Goal: Task Accomplishment & Management: Manage account settings

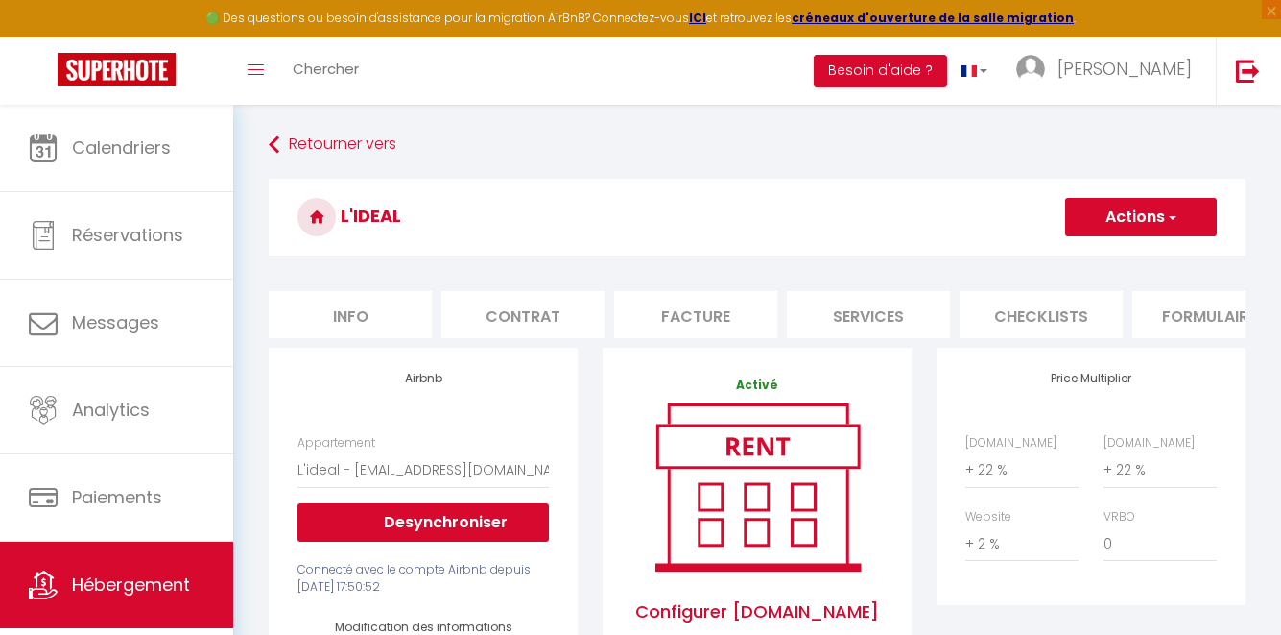
select select "18239-1454835397081106976"
select select "90"
select select "EUR"
select select "+ 22 %"
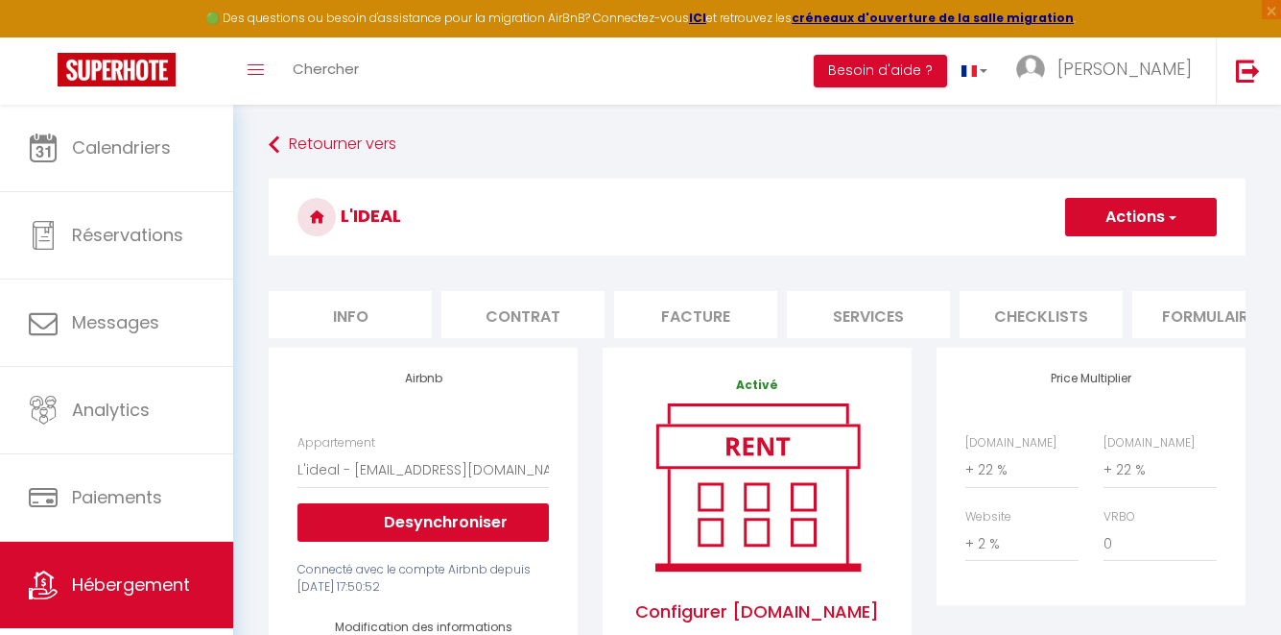
select select "+ 2 %"
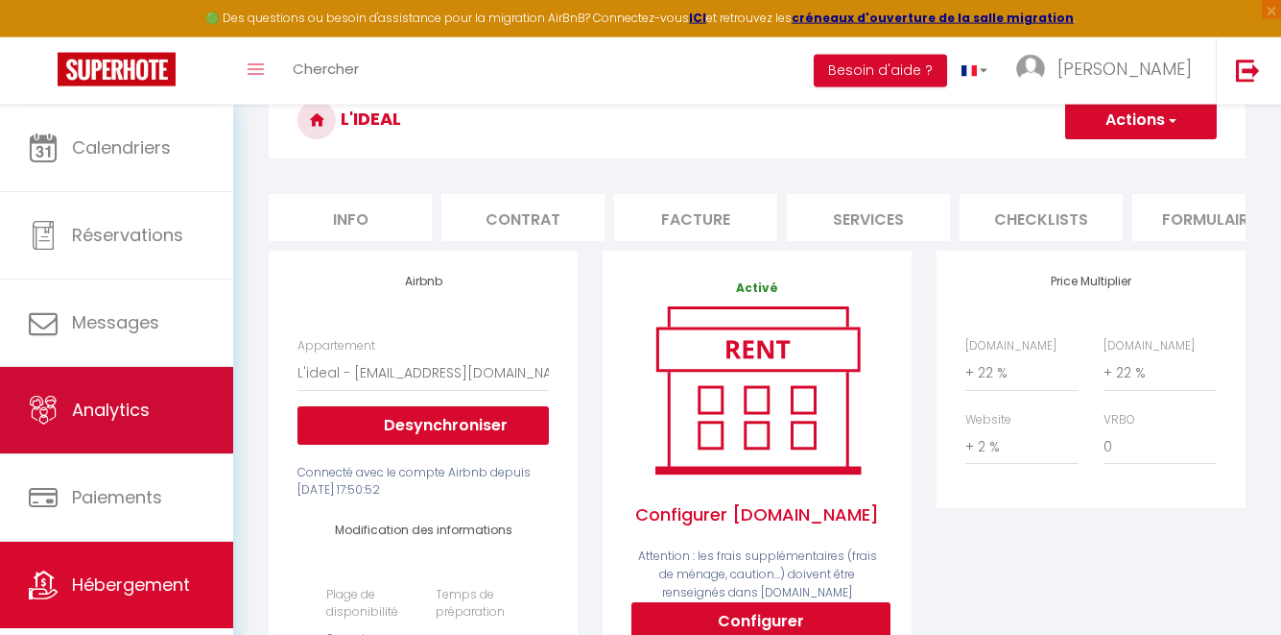
scroll to position [0, 344]
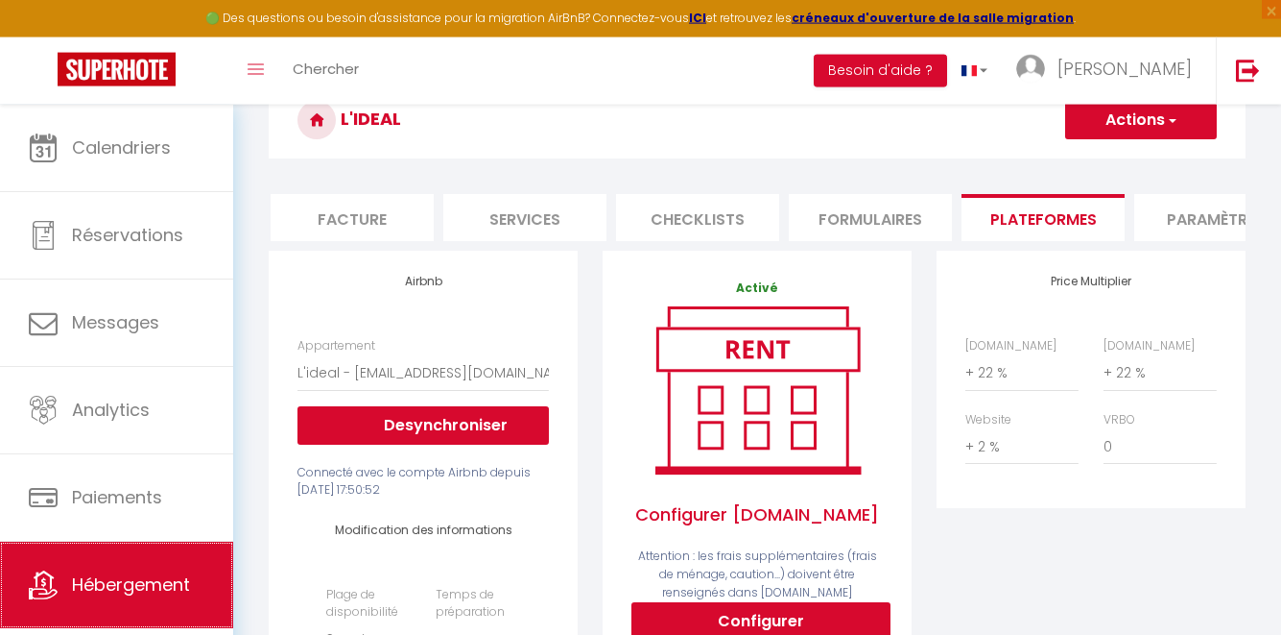
click at [143, 589] on span "Hébergement" at bounding box center [131, 584] width 118 height 24
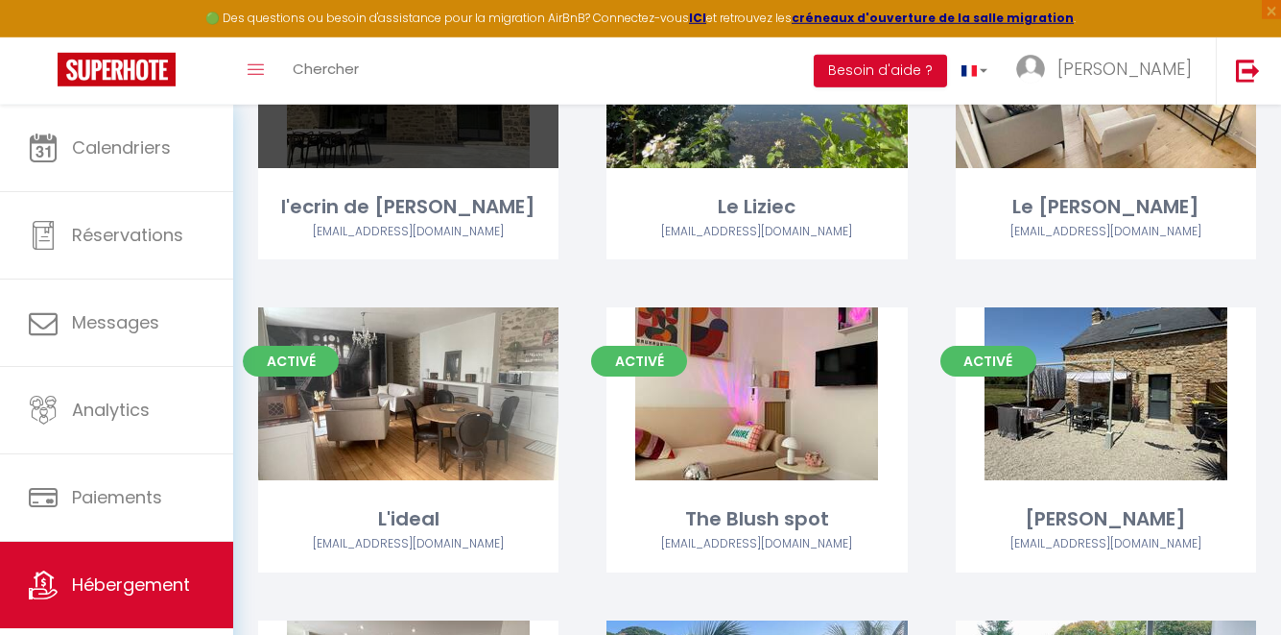
scroll to position [968, 0]
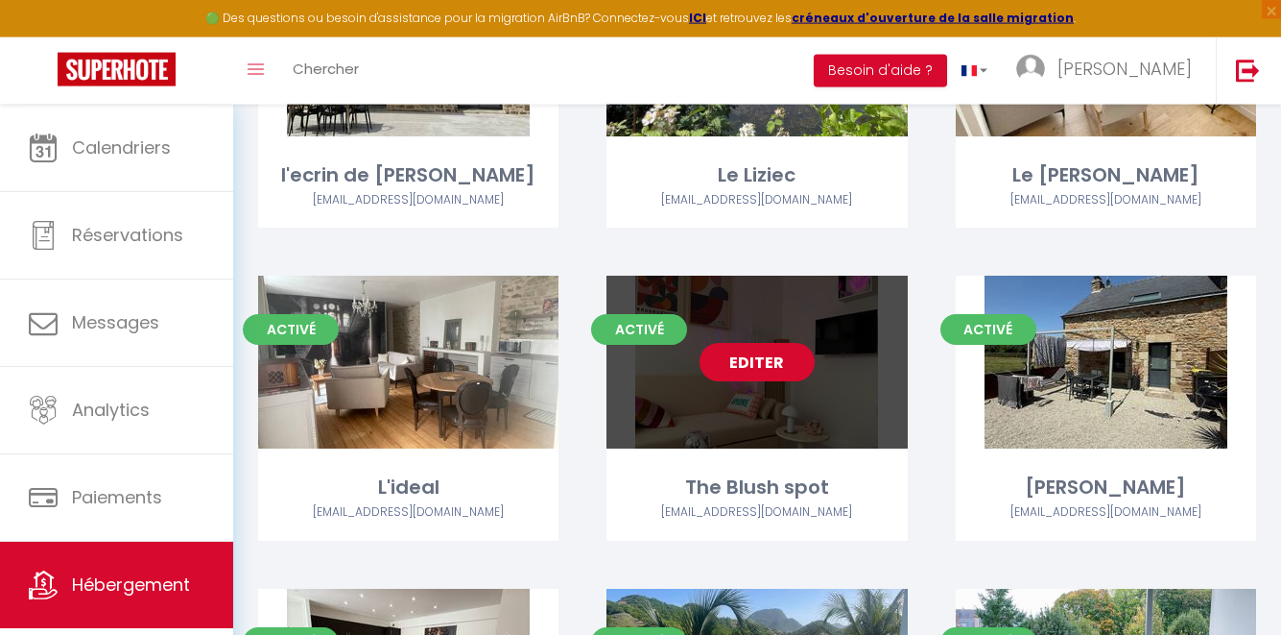
click at [767, 347] on link "Editer" at bounding box center [757, 362] width 115 height 38
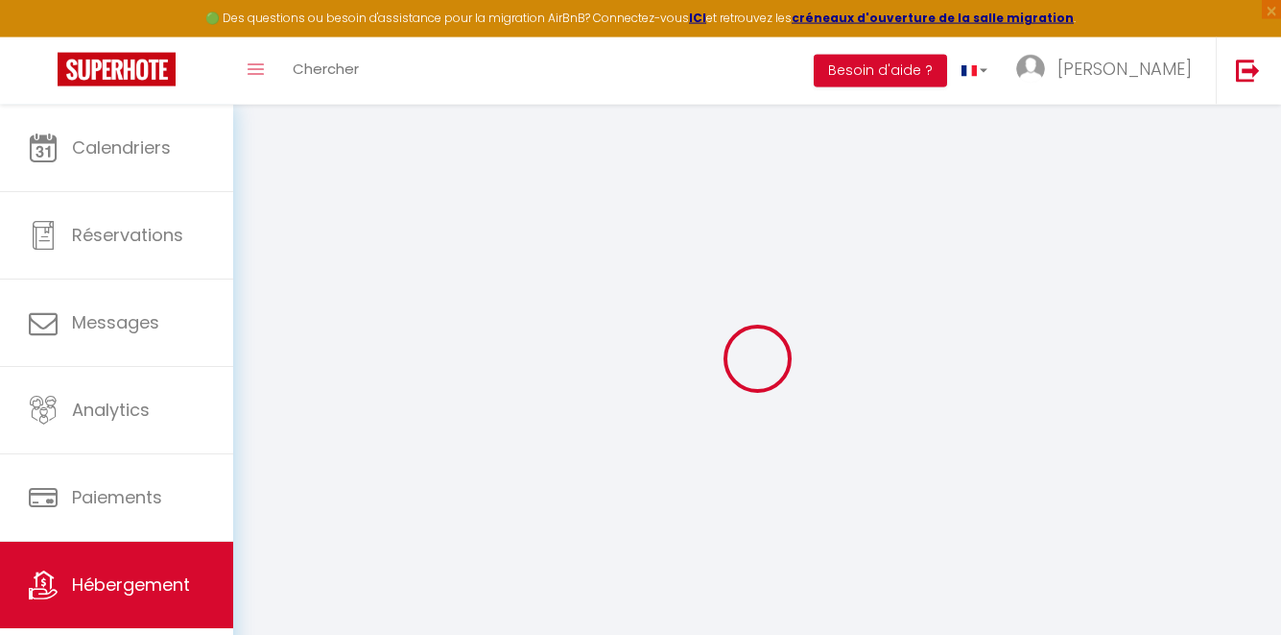
select select "+ 22 %"
select select "+ 2 %"
select select
select select "false"
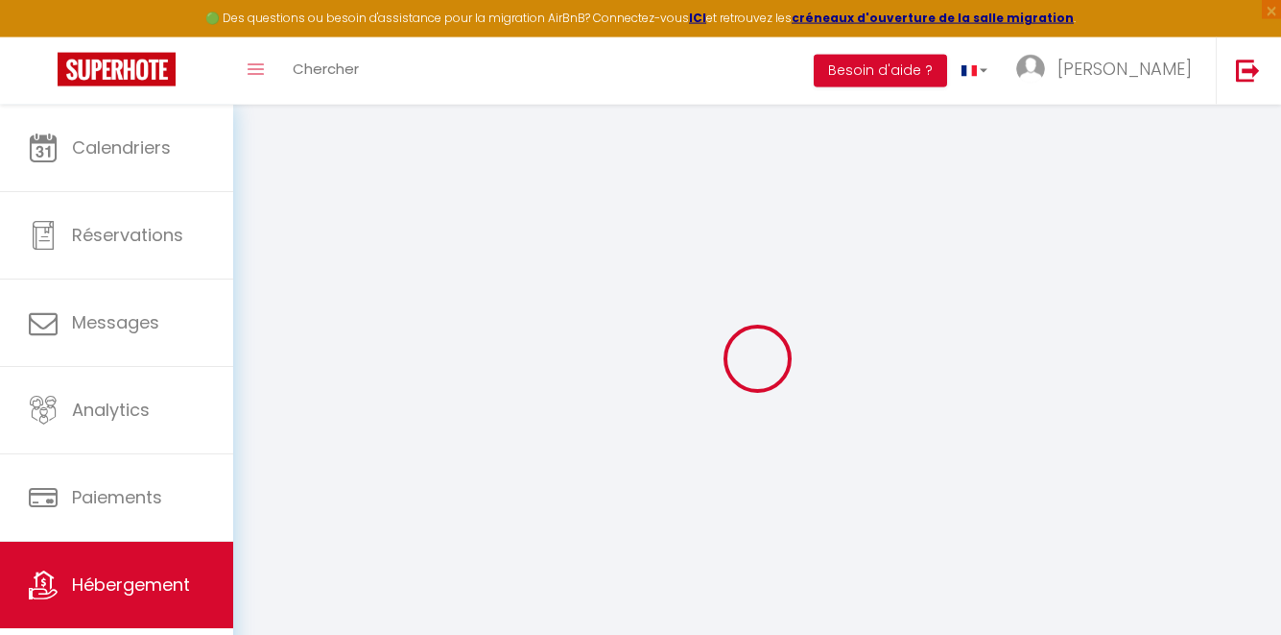
select select
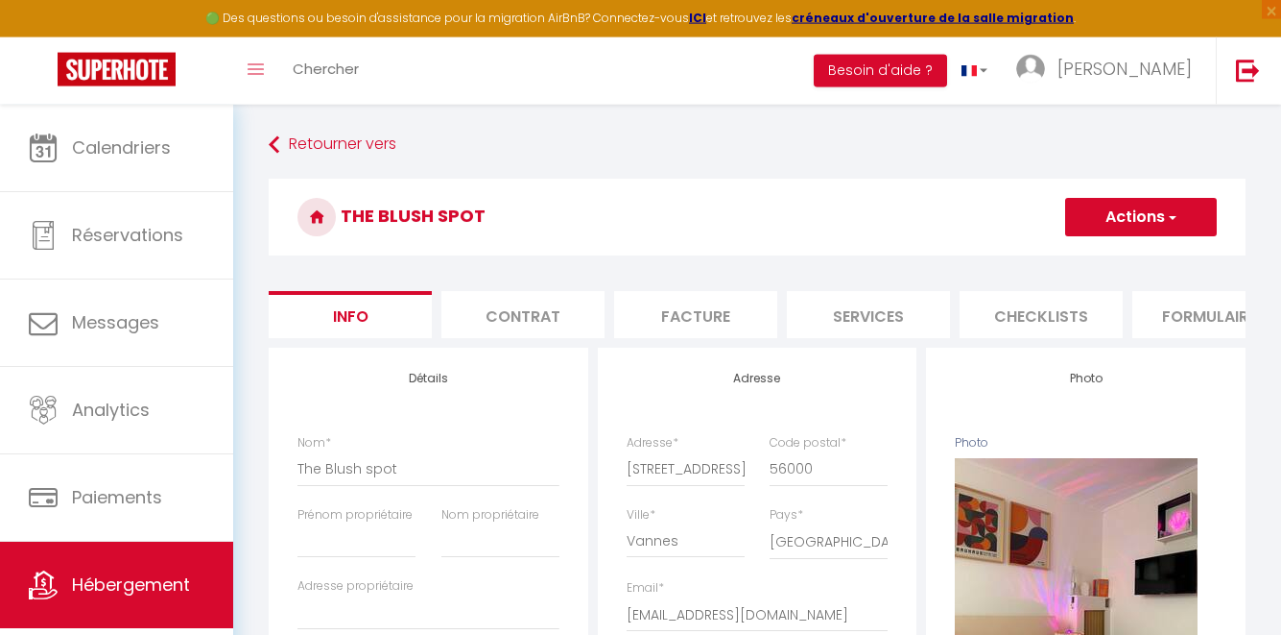
select select
checkbox input "false"
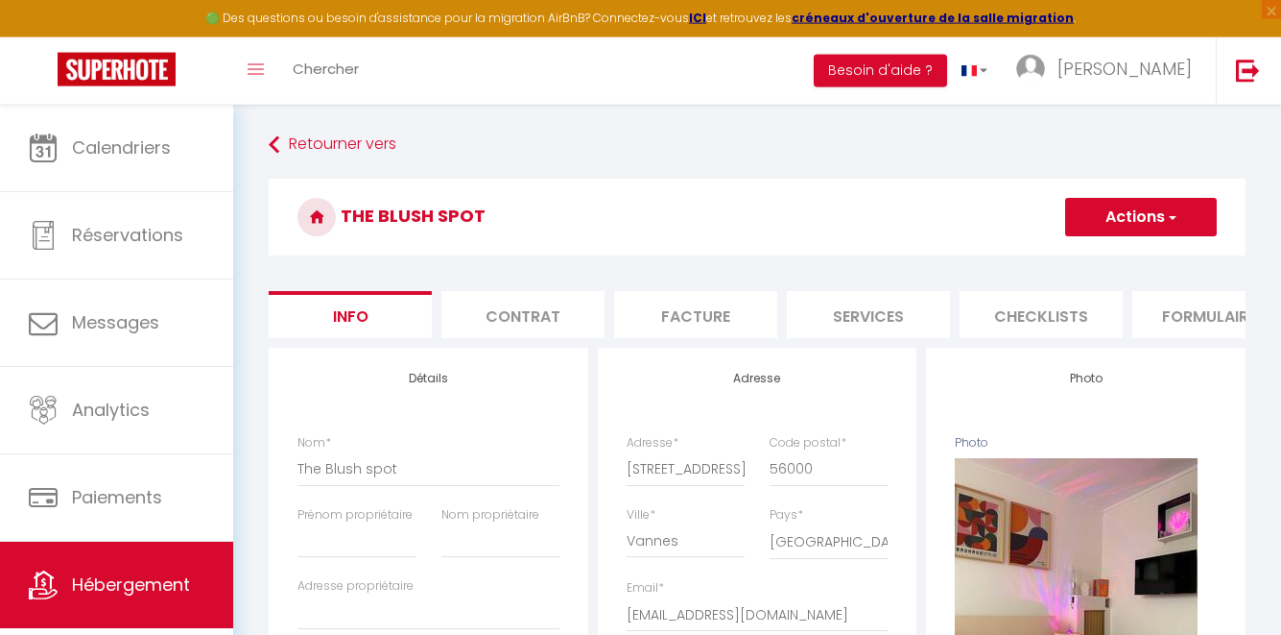
select select
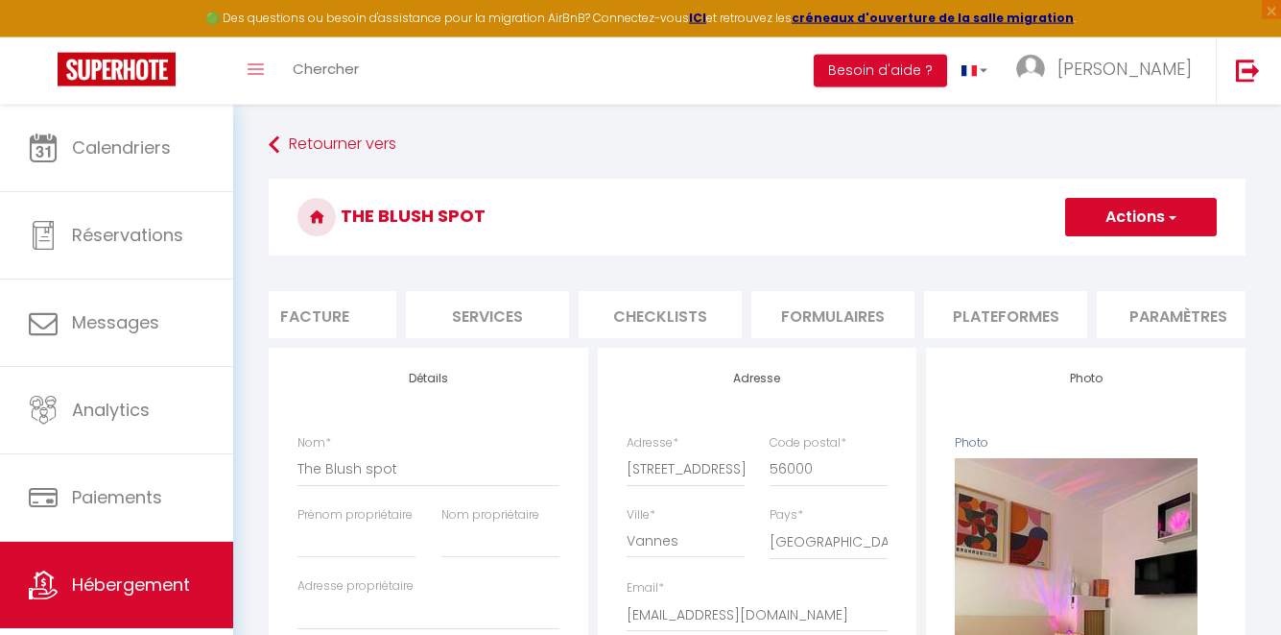
scroll to position [0, 443]
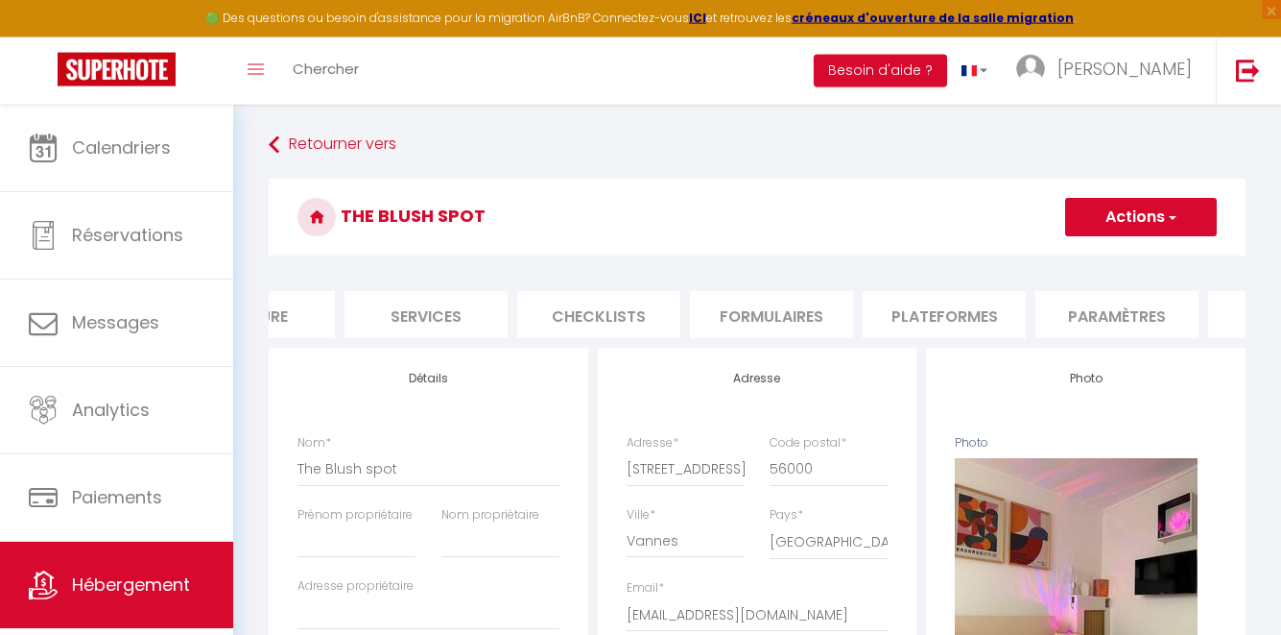
select select "365"
select select "EUR"
select select
select select "18239-1455724499928364148"
select select
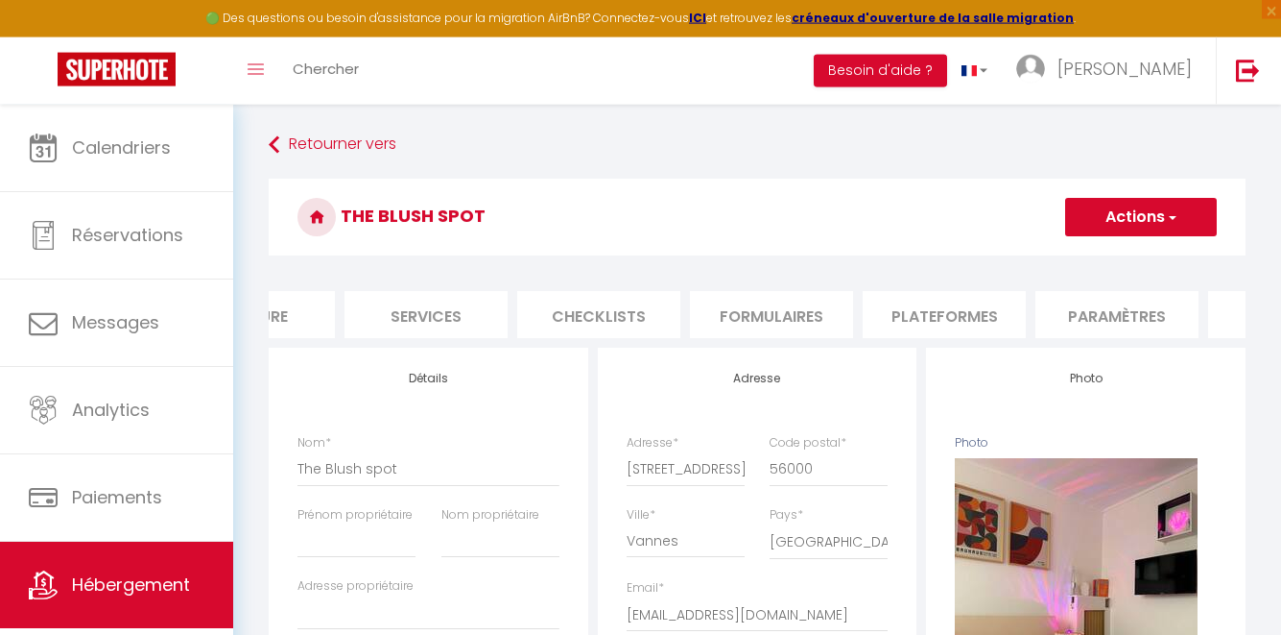
checkbox input "false"
click at [936, 318] on li "Plateformes" at bounding box center [944, 314] width 163 height 47
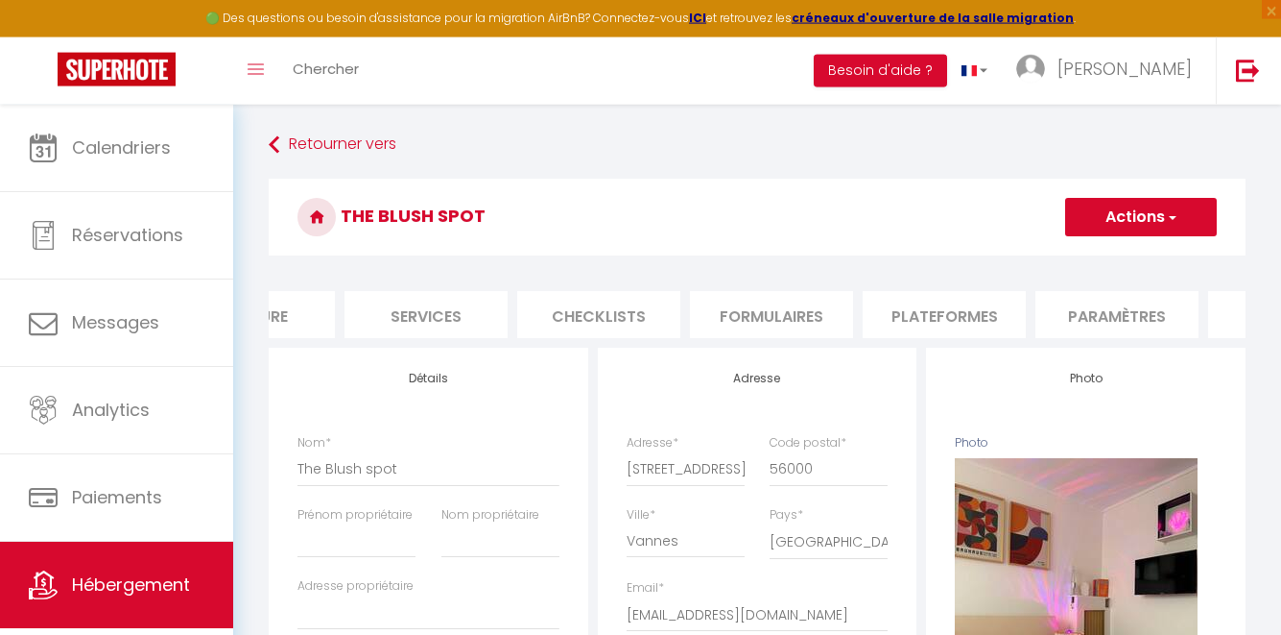
select select
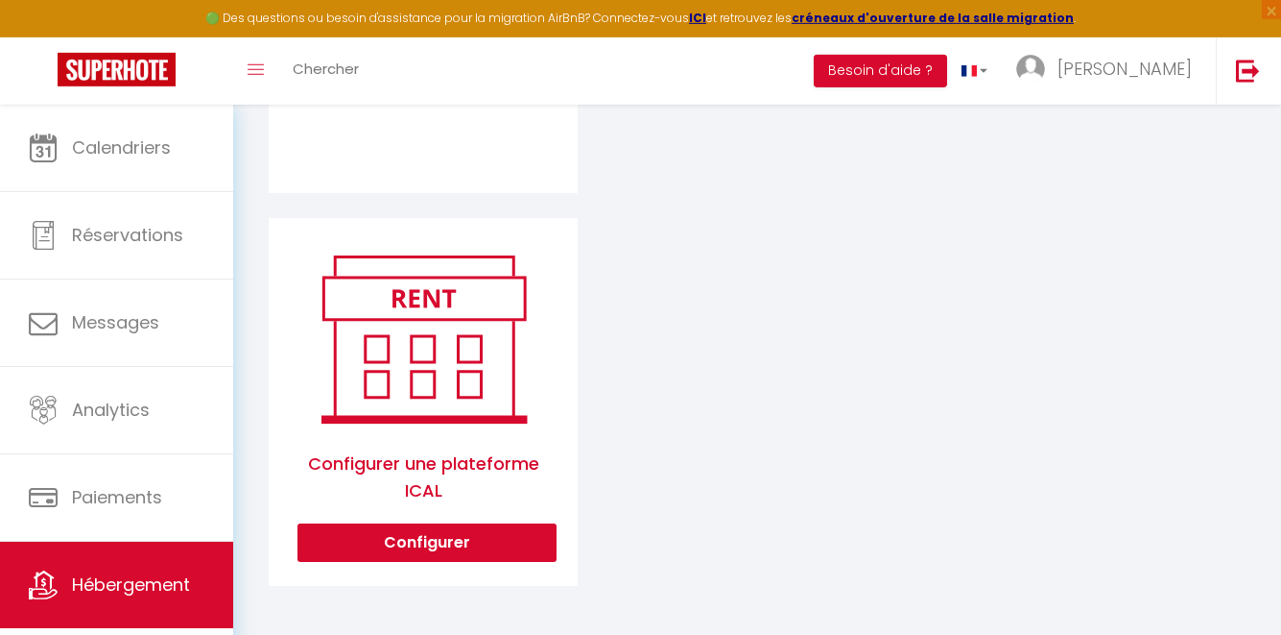
scroll to position [943, 0]
click at [515, 534] on button "Configurer" at bounding box center [427, 542] width 259 height 38
select select "1"
select select
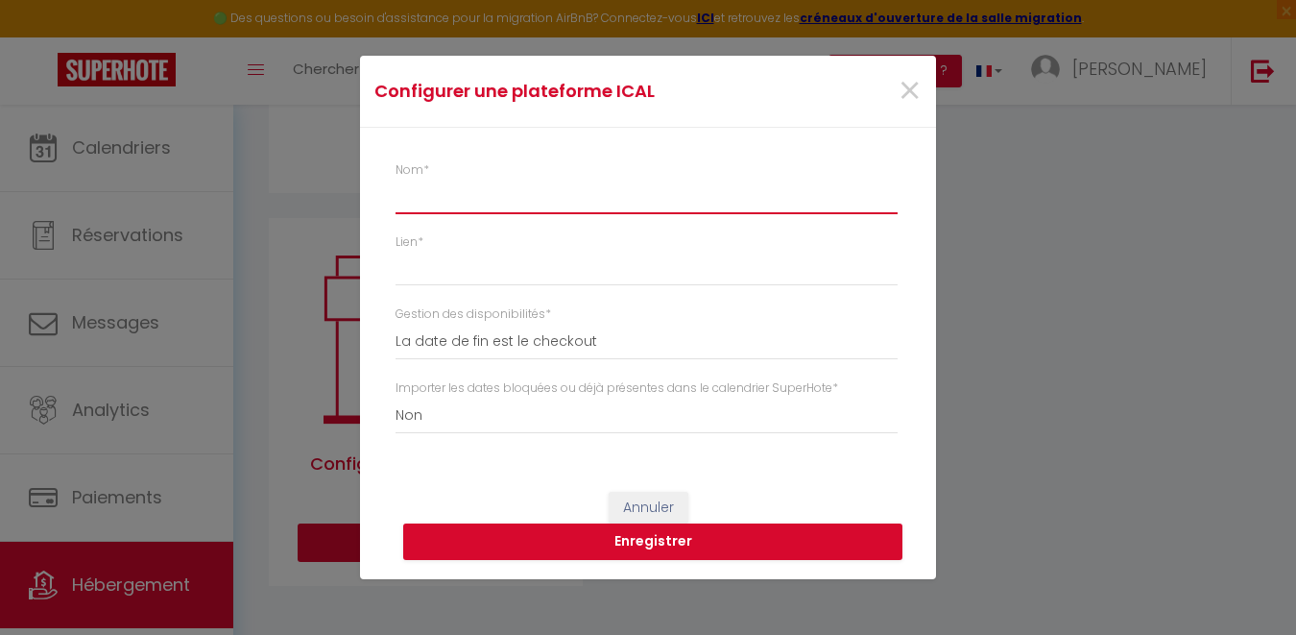
click at [538, 203] on input "Nom *" at bounding box center [646, 197] width 502 height 35
type input "a"
select select
type input "ab"
select select
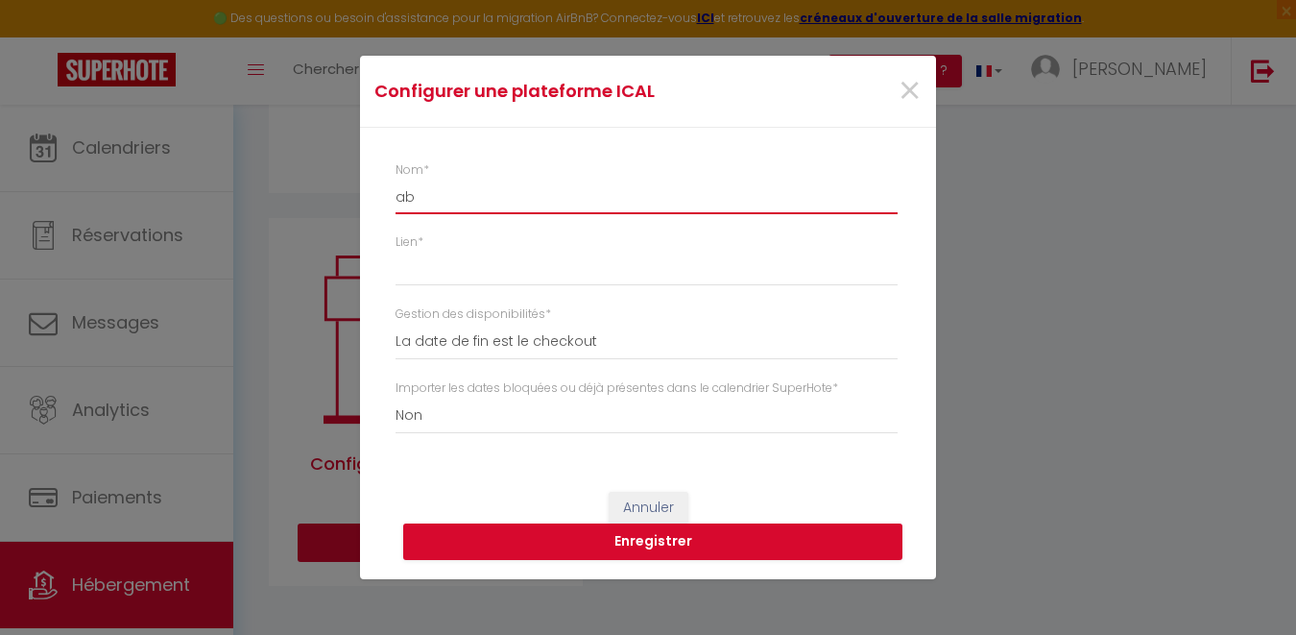
type input "abr"
select select
type input "abri"
select select
type input "abrit"
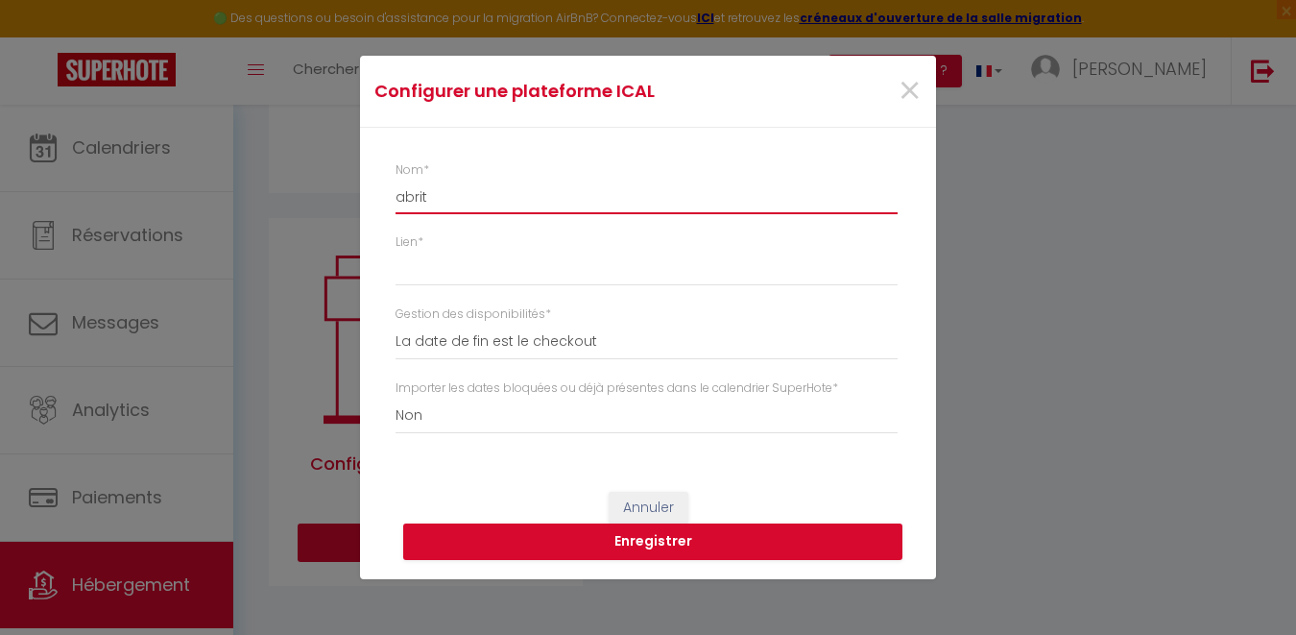
select select
type input "abrite"
select select
type input "abritel"
select select
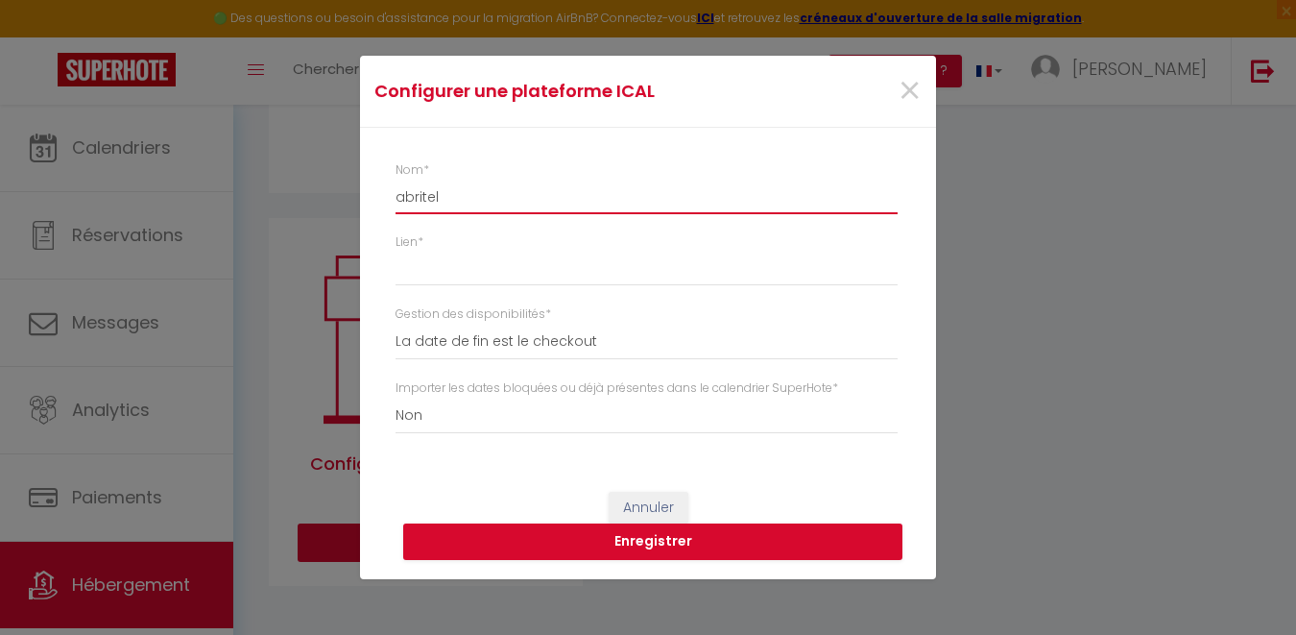
type input "abritel"
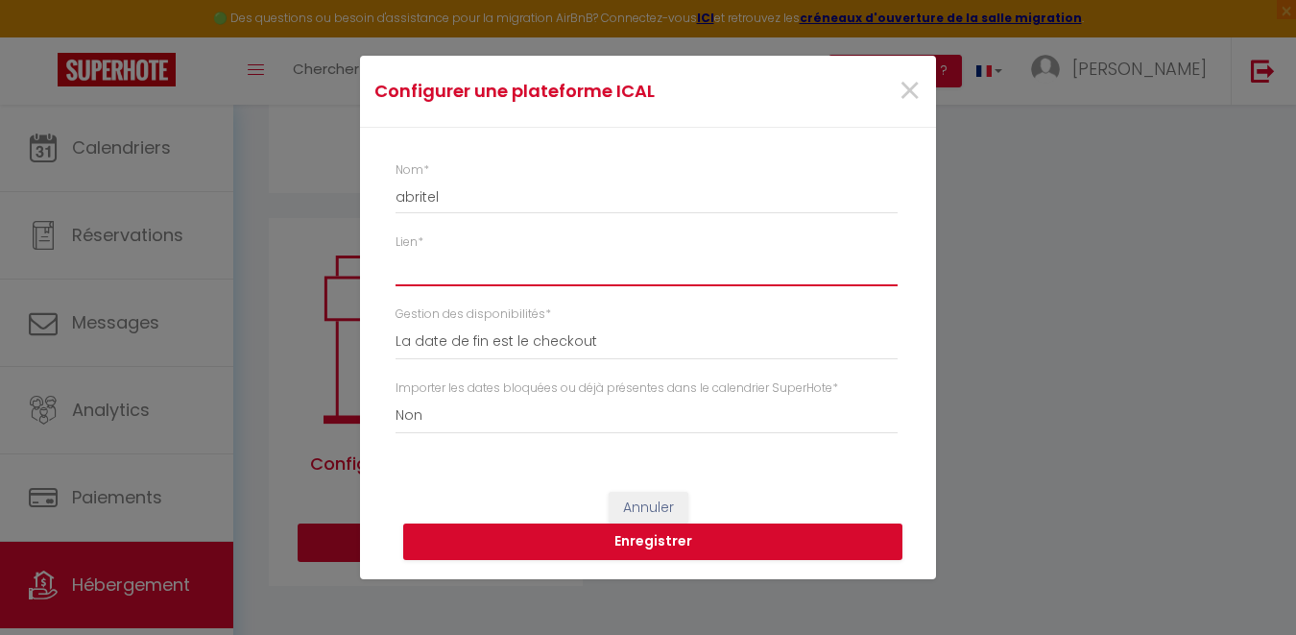
click at [518, 267] on input "Lien *" at bounding box center [646, 268] width 502 height 35
paste input "[URL][DOMAIN_NAME]"
type input "[URL][DOMAIN_NAME]"
select select
type input "[URL][DOMAIN_NAME]"
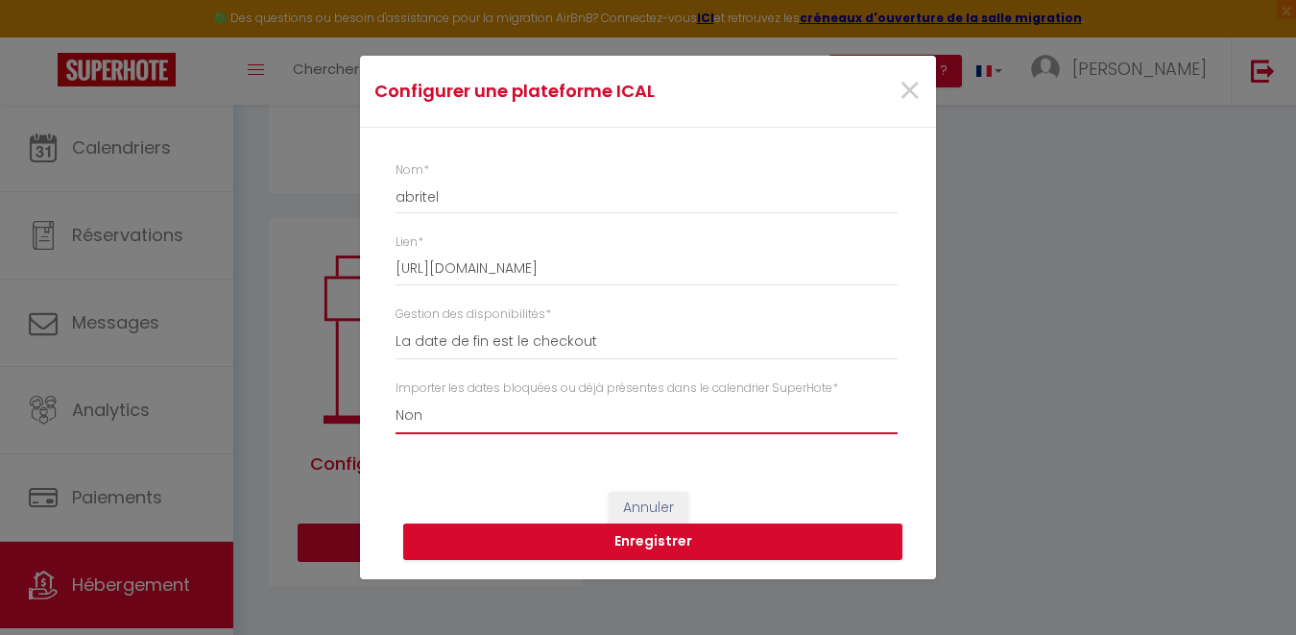
select select "true"
click option "Oui" at bounding box center [0, 0] width 0 height 0
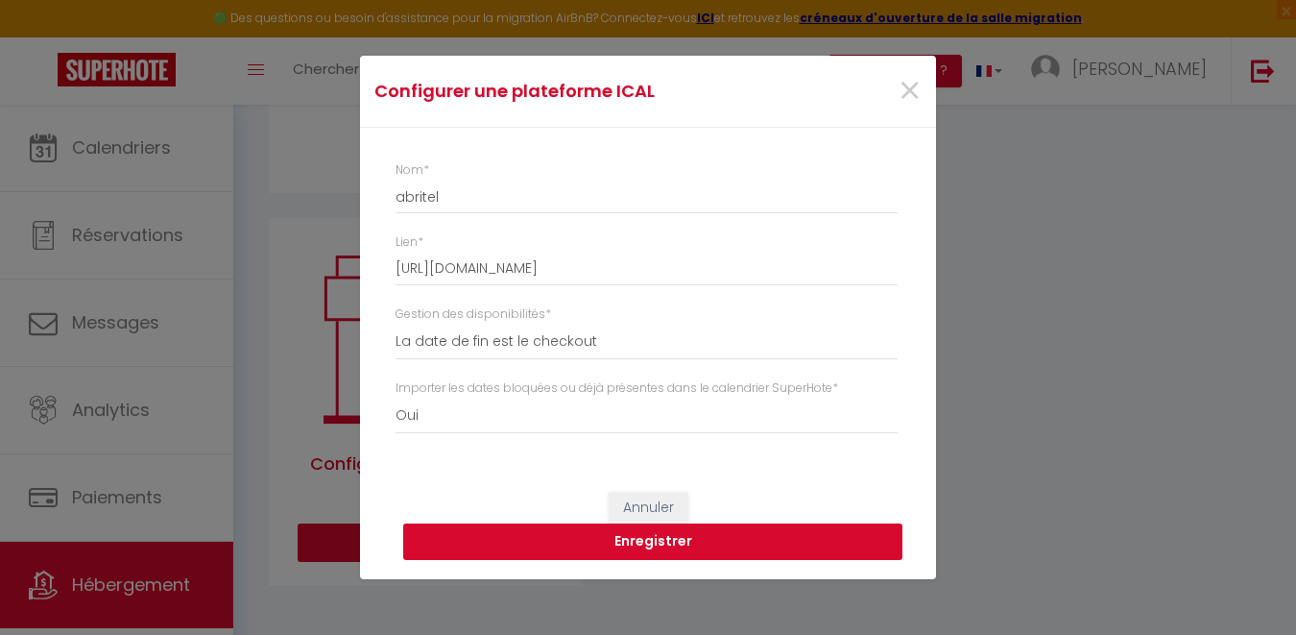
click at [573, 542] on button "Enregistrer" at bounding box center [652, 541] width 499 height 36
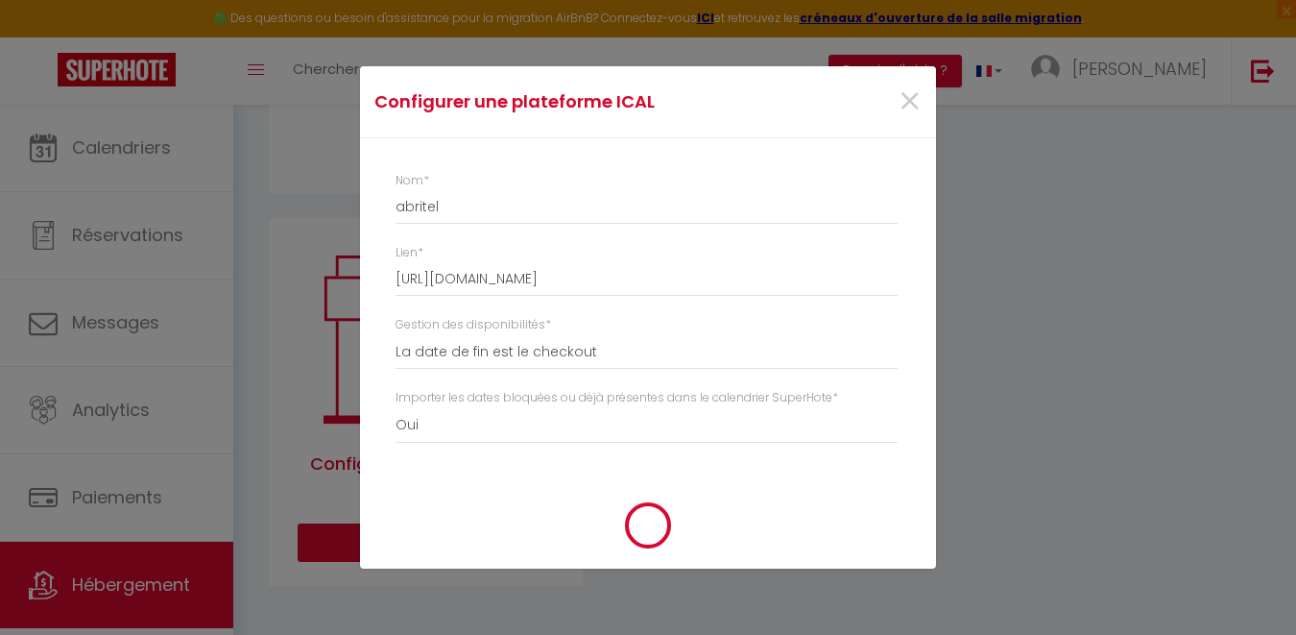
select select
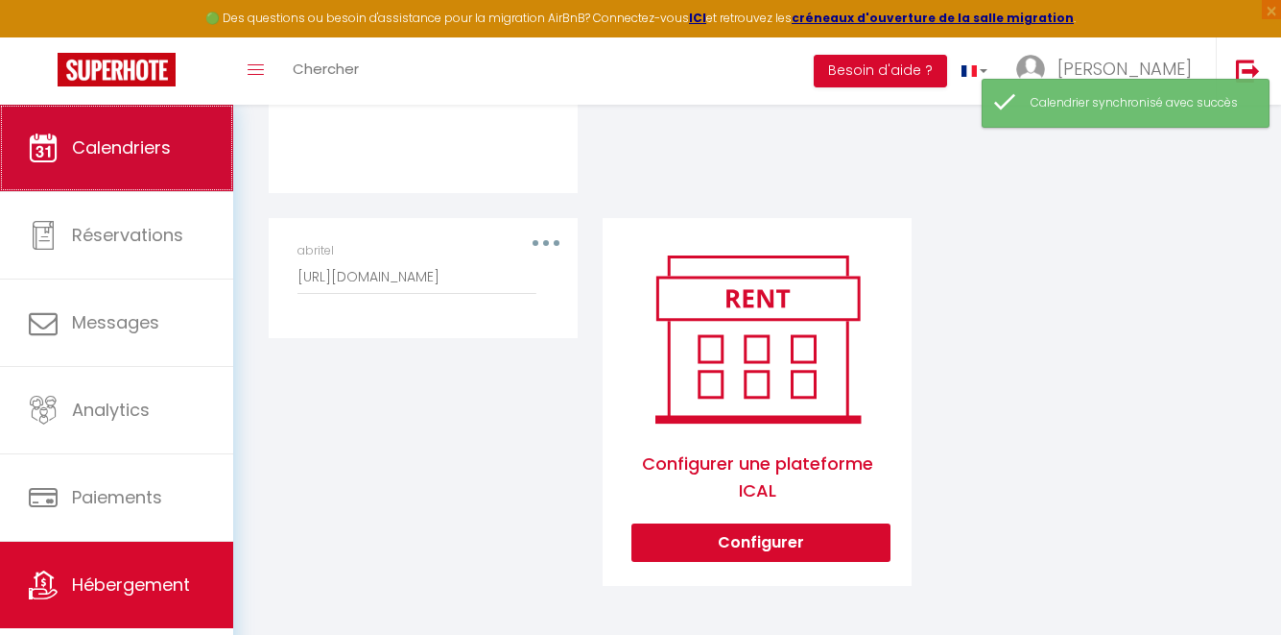
click at [161, 131] on link "Calendriers" at bounding box center [116, 148] width 233 height 86
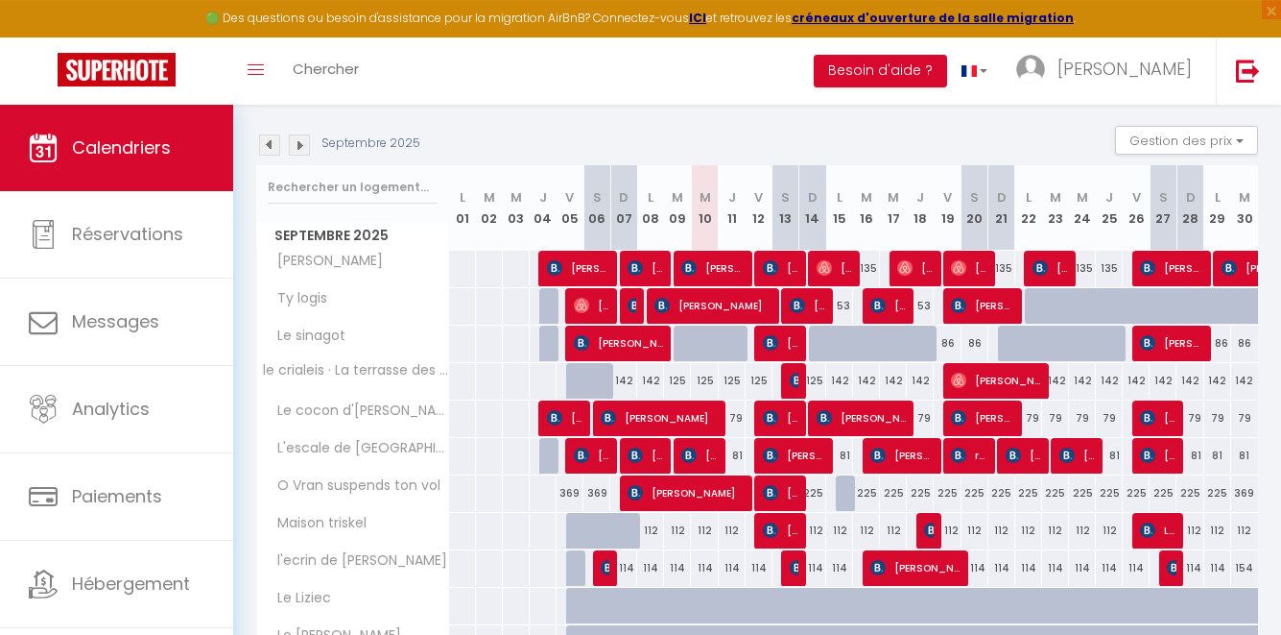
scroll to position [154, 0]
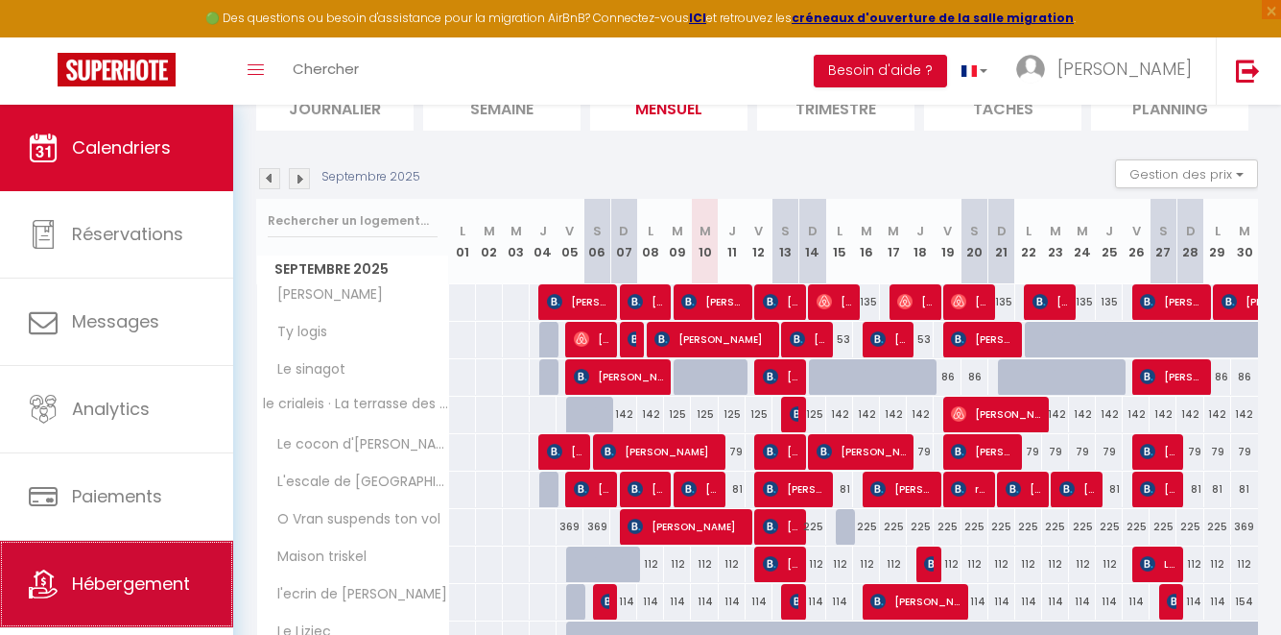
click at [144, 554] on link "Hébergement" at bounding box center [116, 583] width 233 height 86
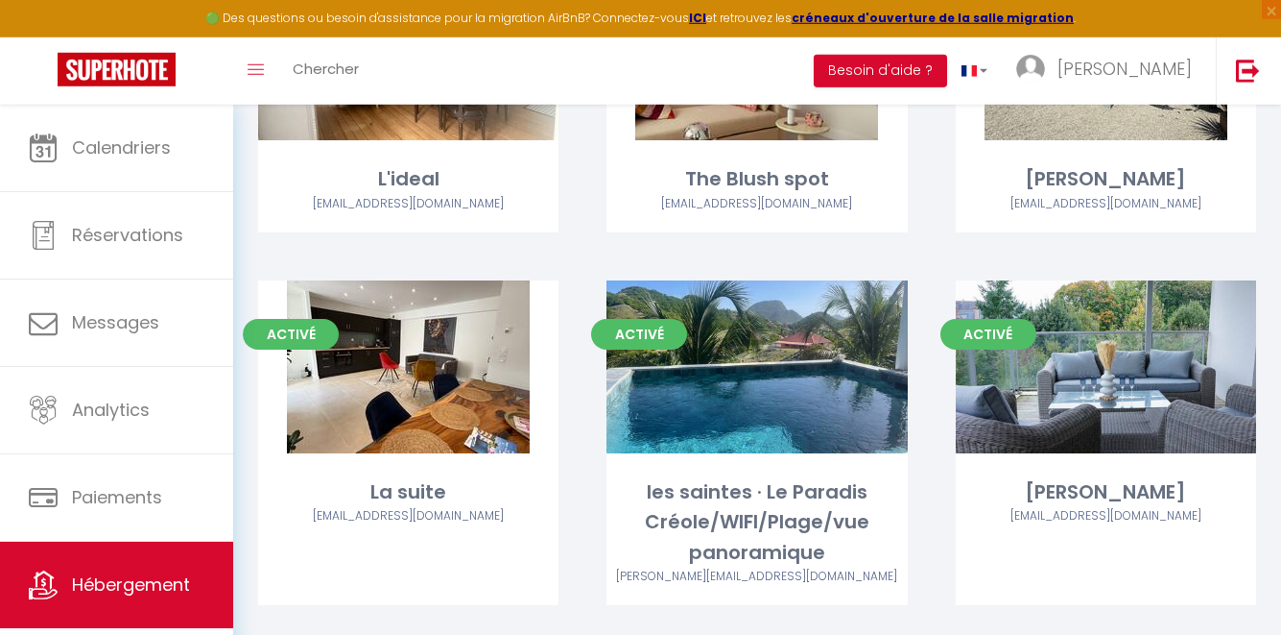
scroll to position [1290, 0]
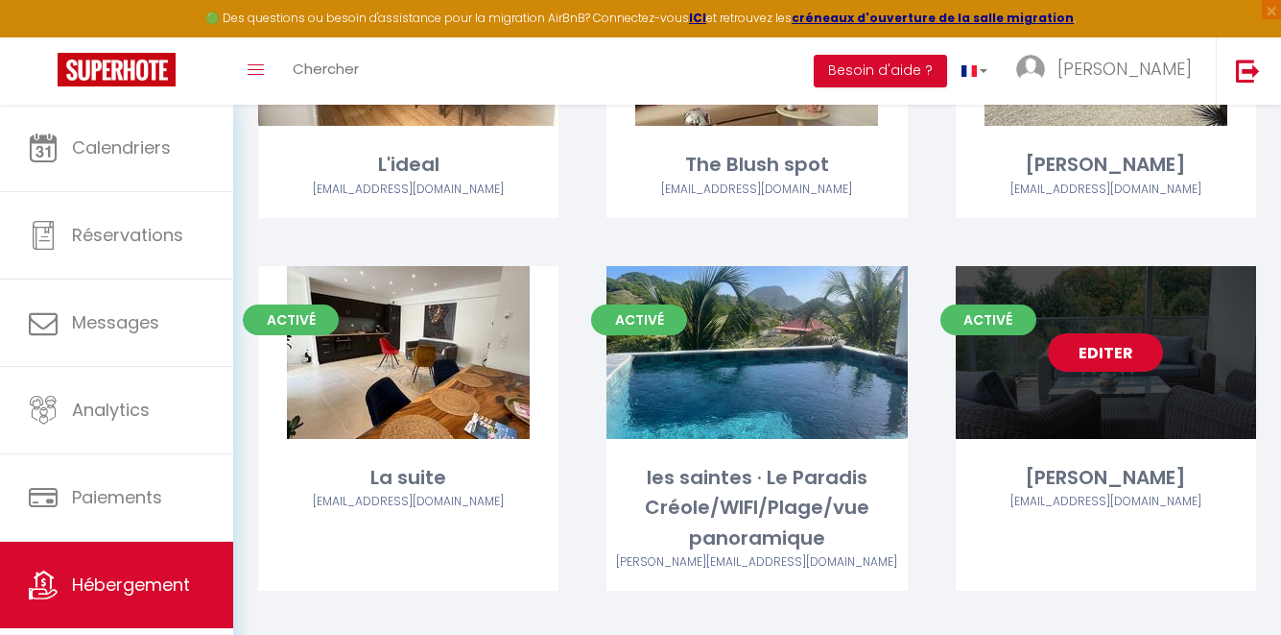
click at [1090, 333] on link "Editer" at bounding box center [1105, 352] width 115 height 38
select select "3"
select select "2"
select select "1"
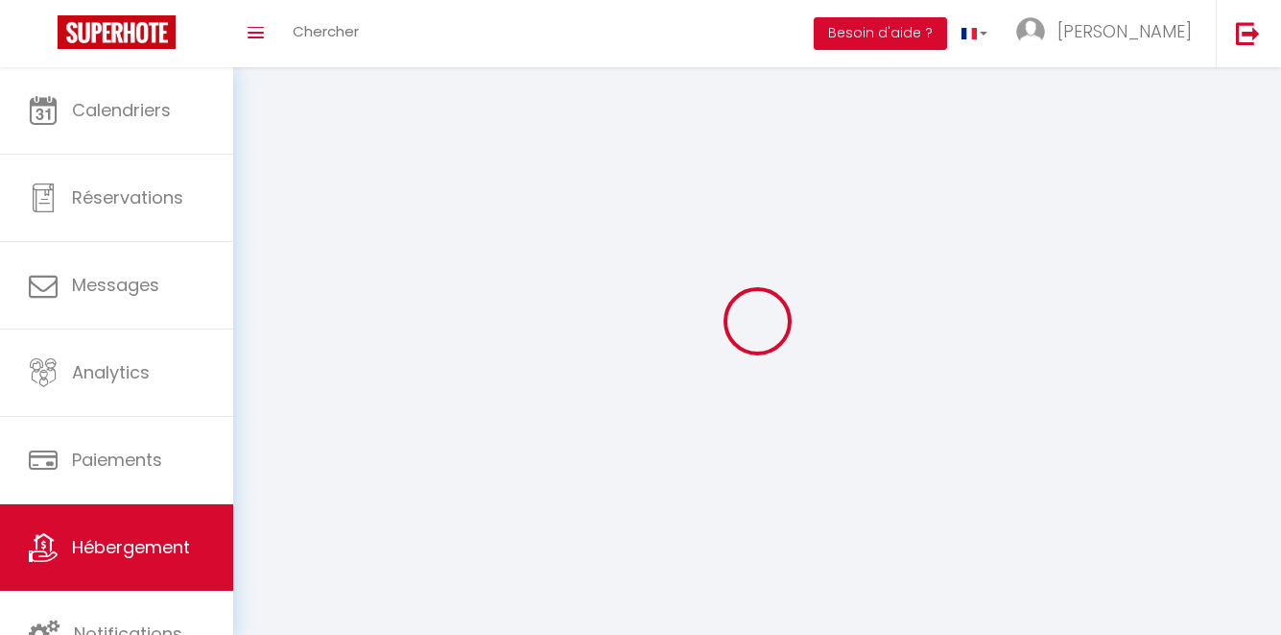
select select
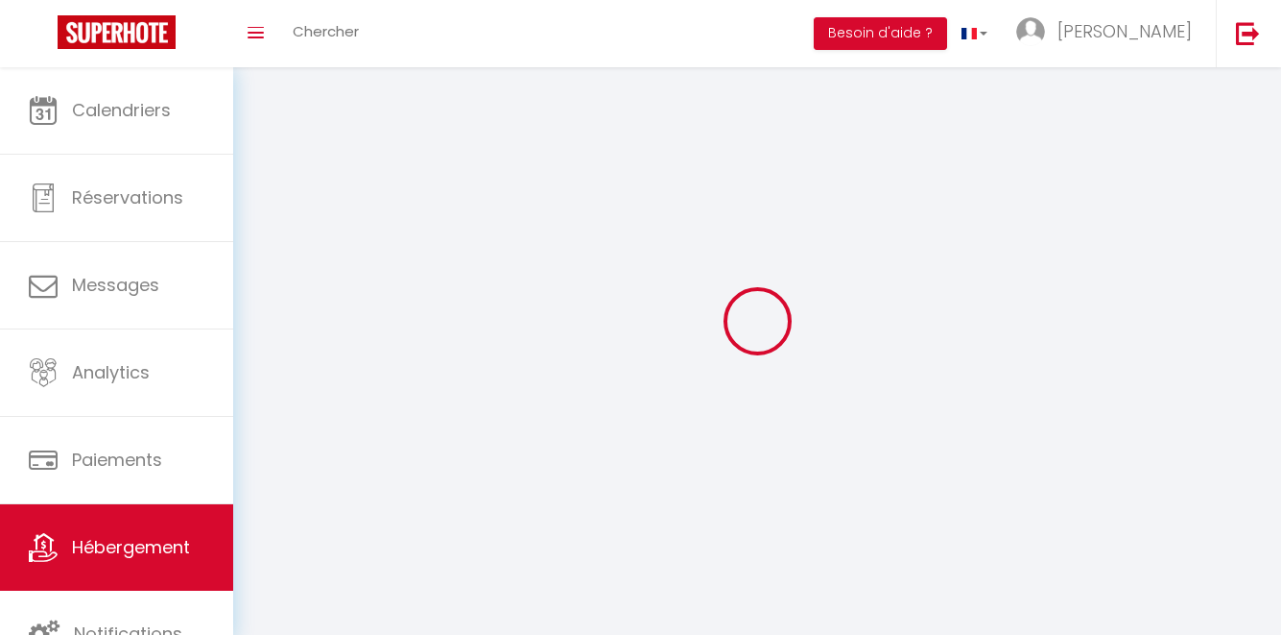
select select
checkbox input "false"
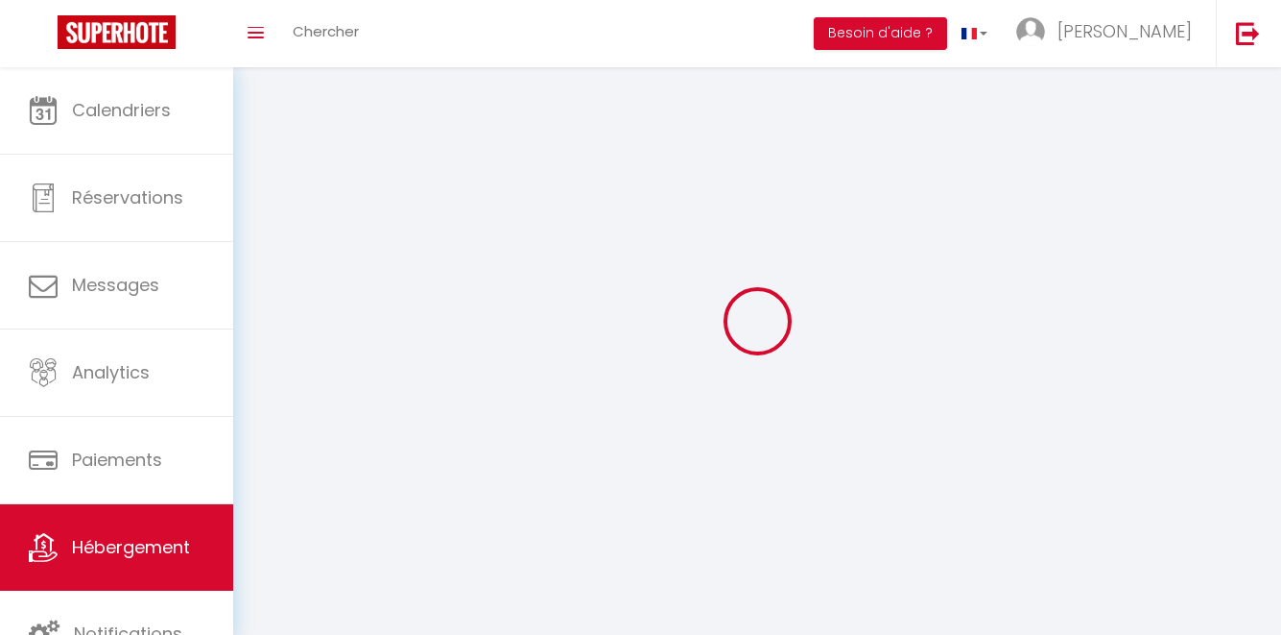
select select
select select "28"
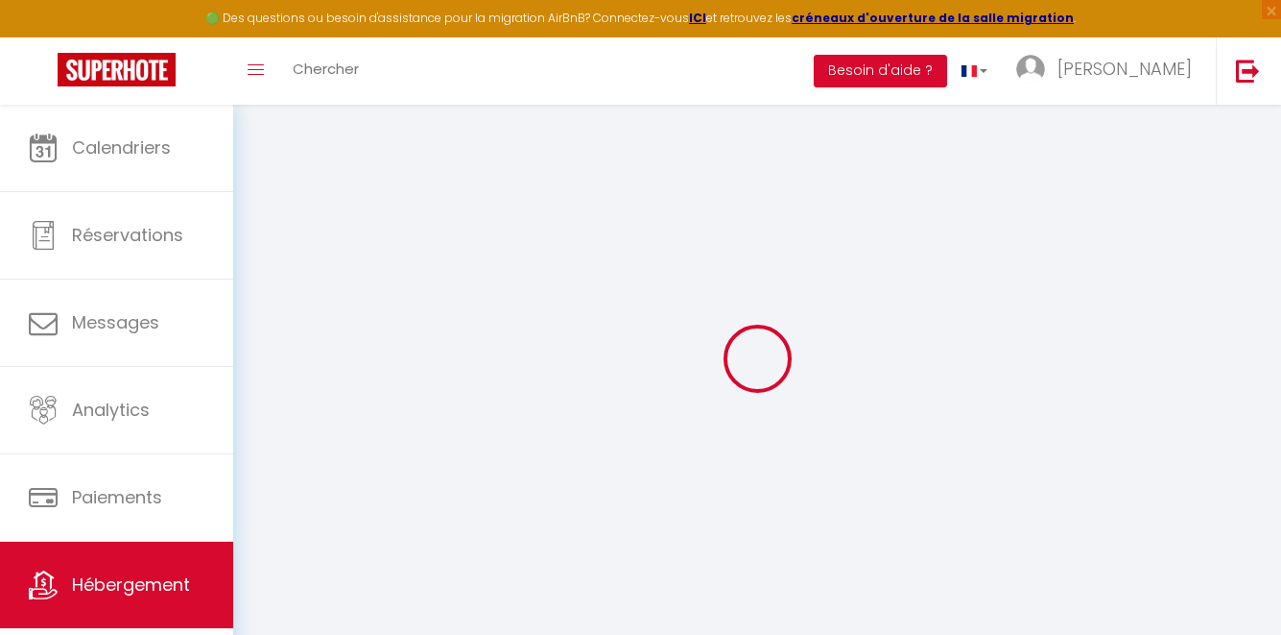
select select
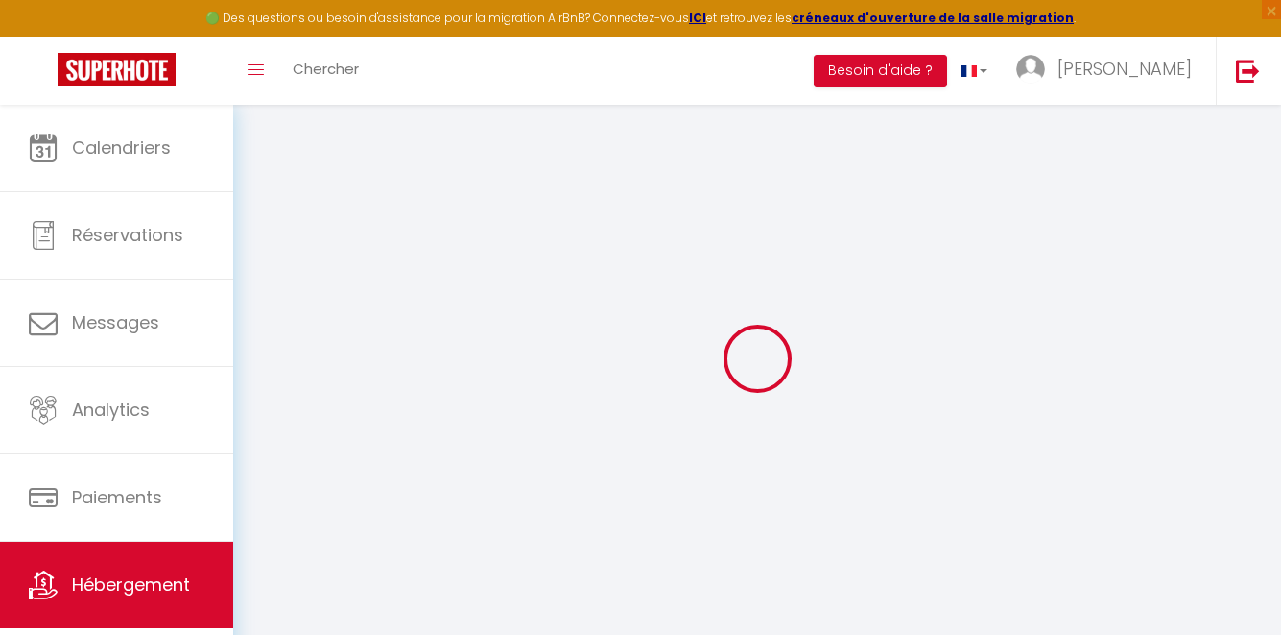
select select
checkbox input "false"
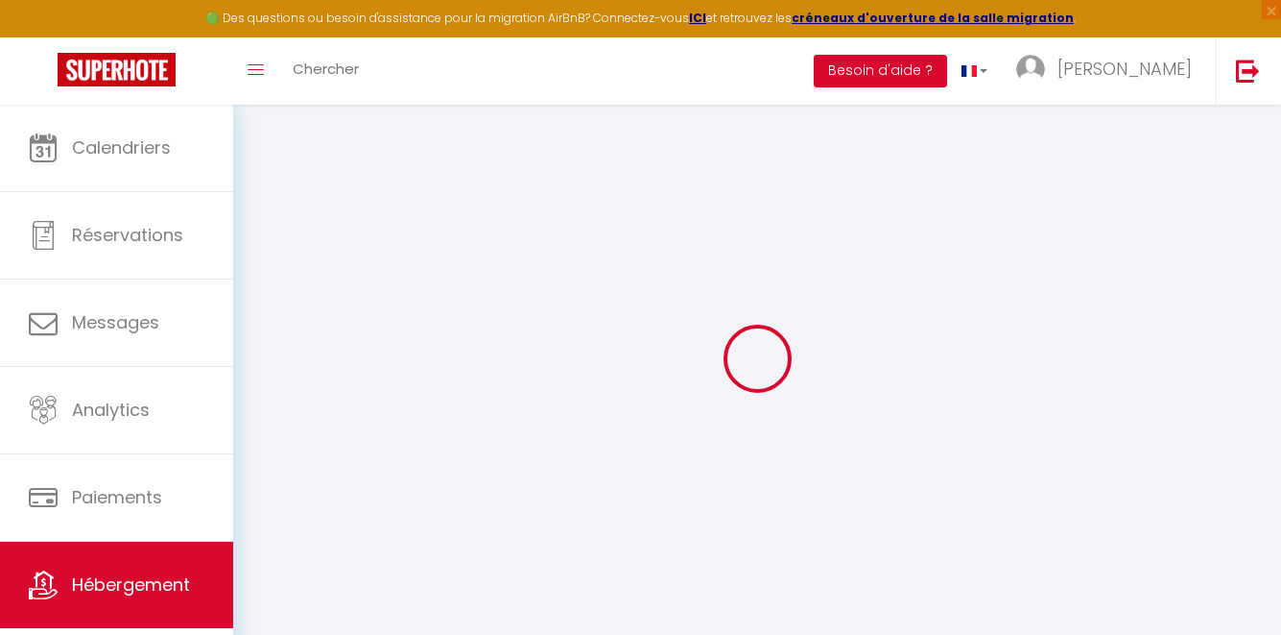
select select
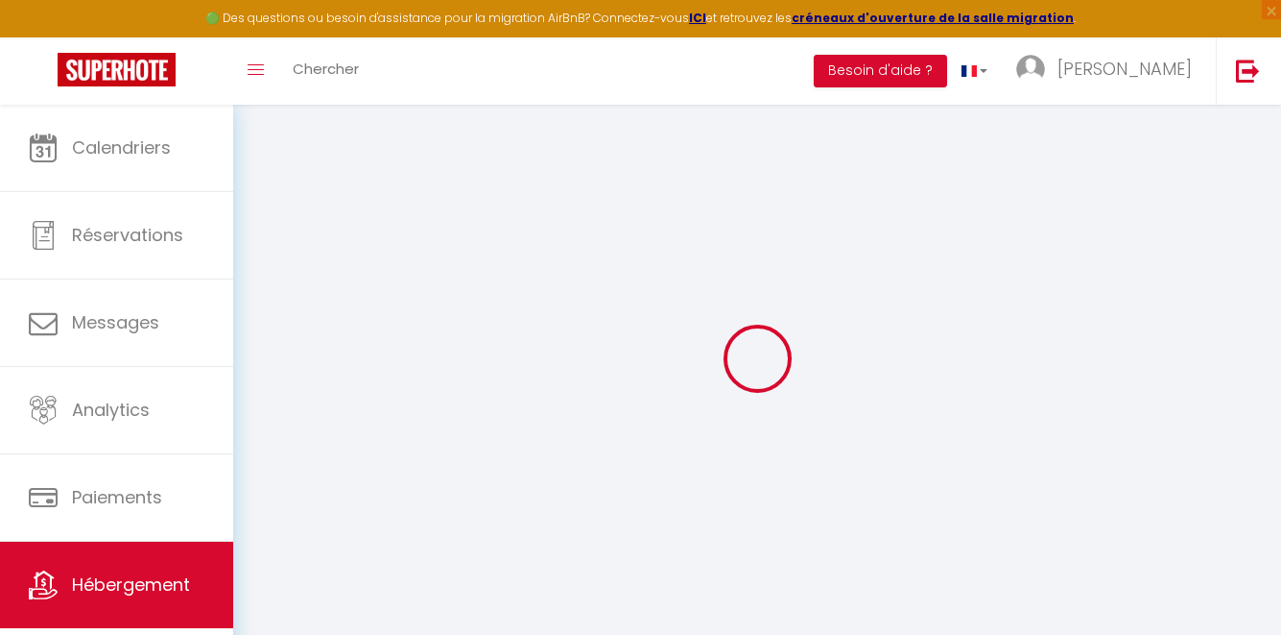
select select
checkbox input "false"
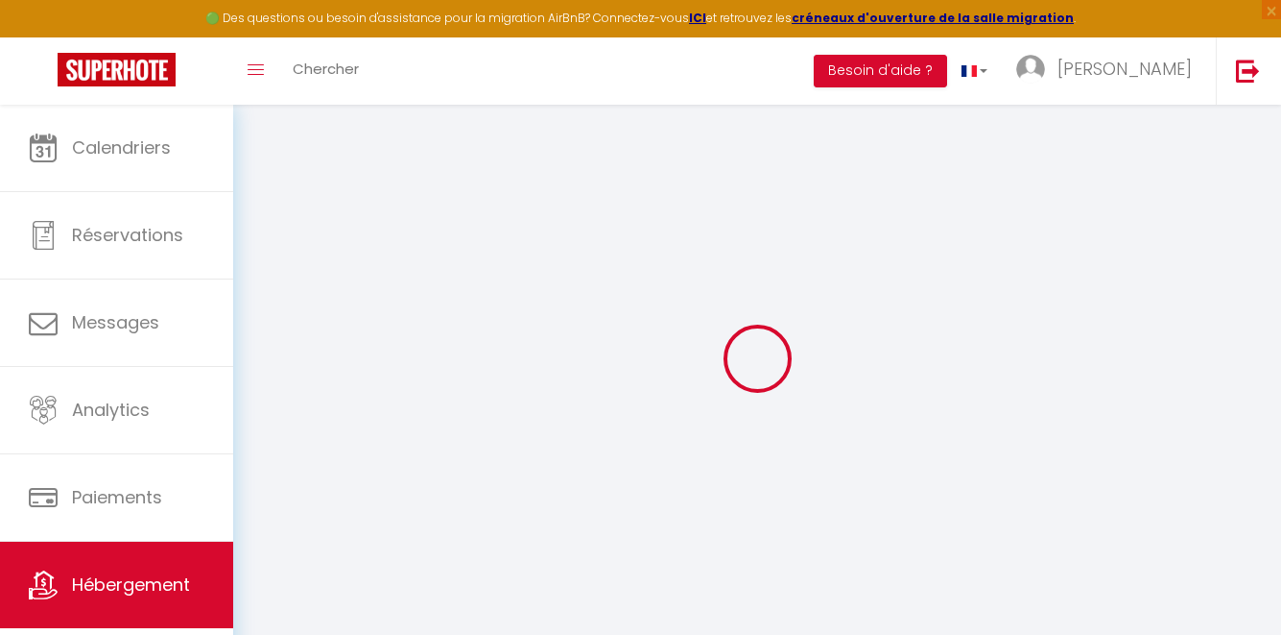
checkbox input "false"
select select
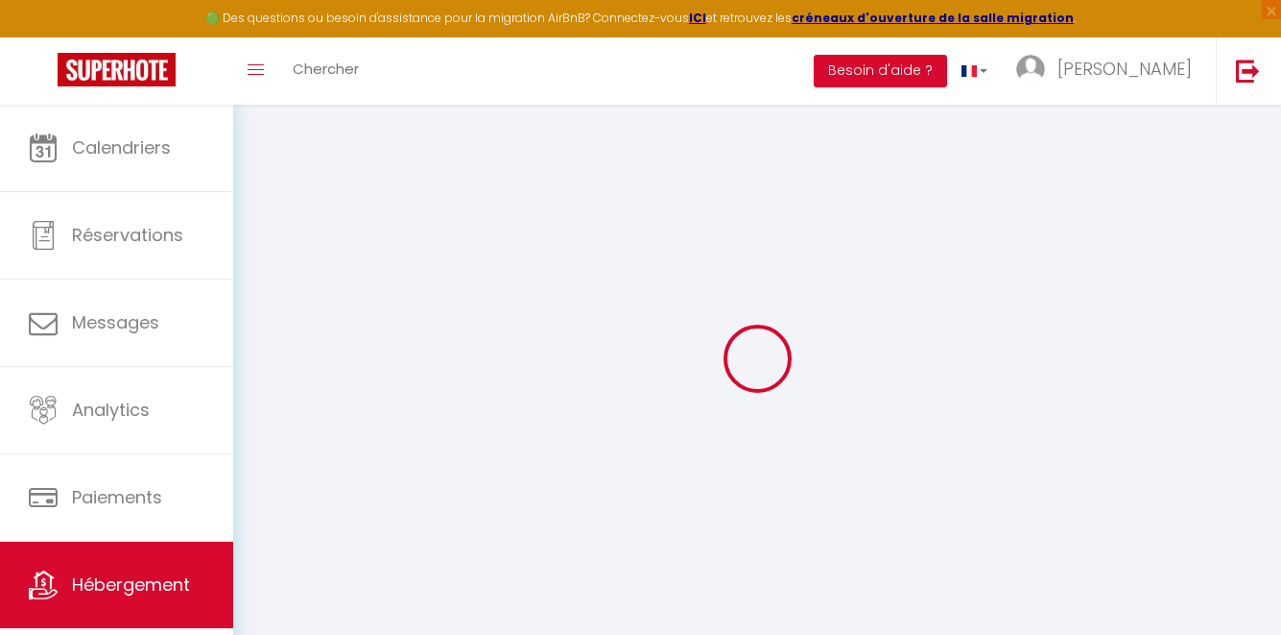
select select
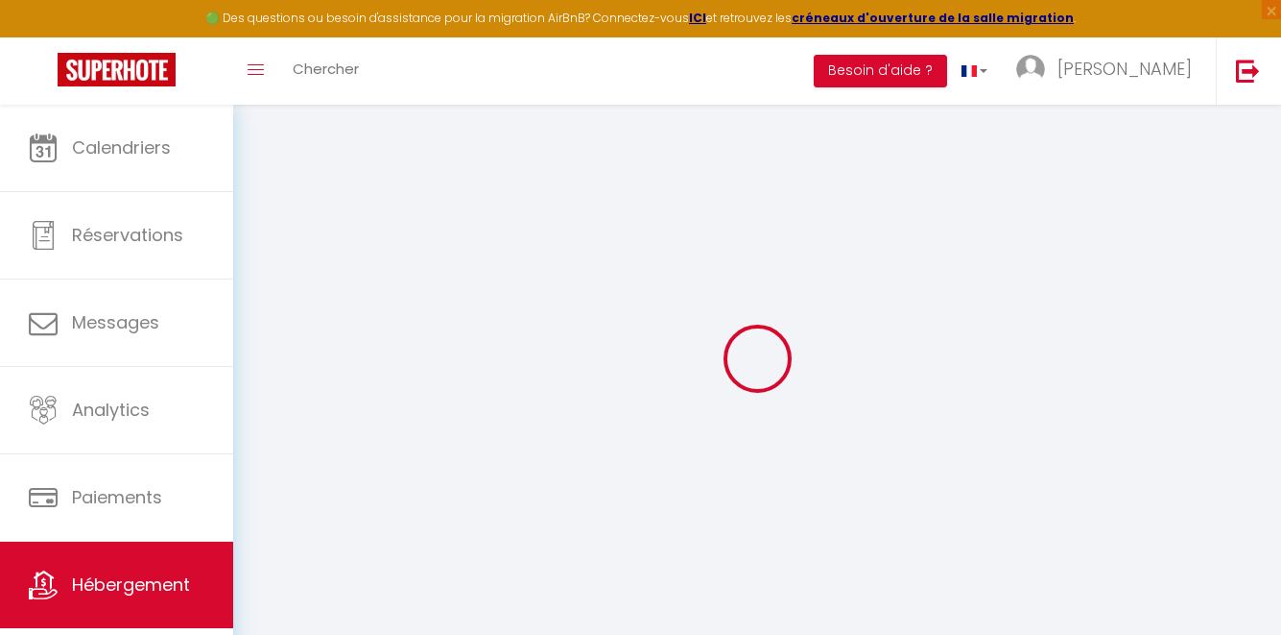
checkbox input "false"
select select
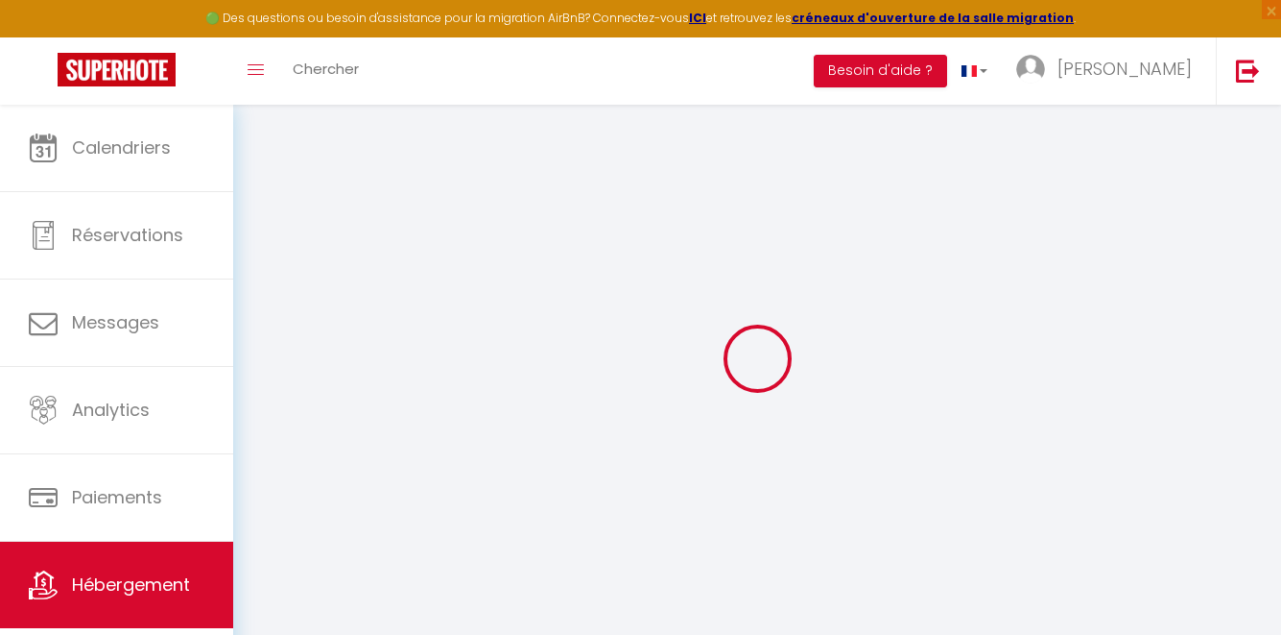
select select
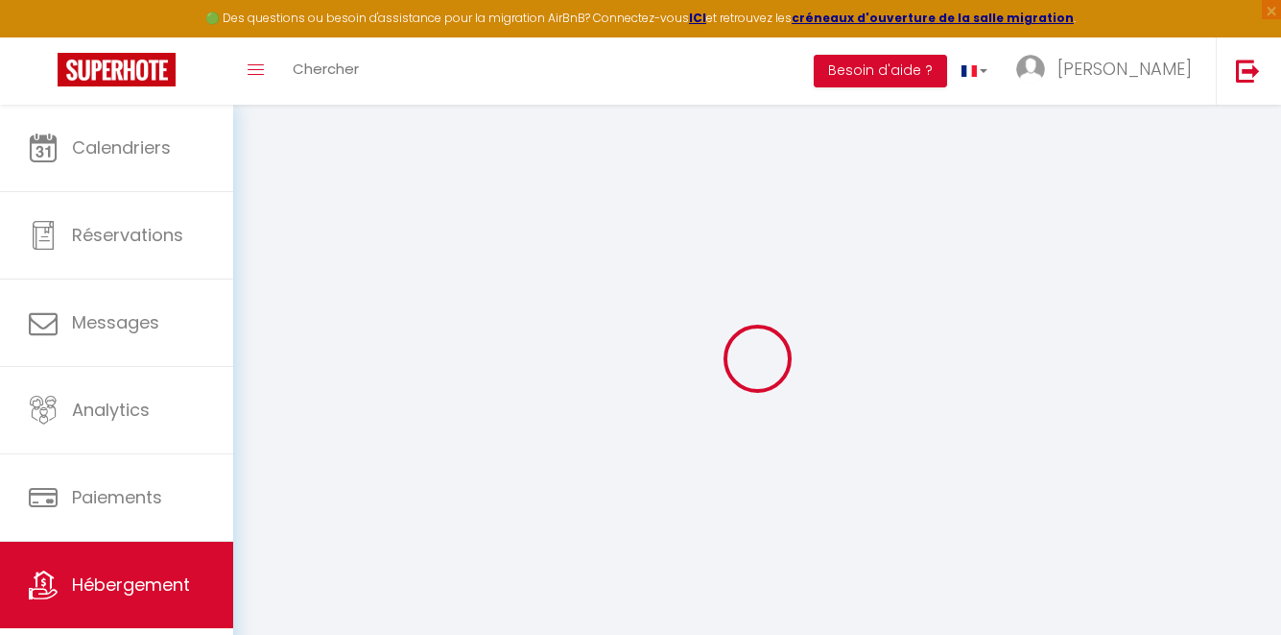
select select
checkbox input "false"
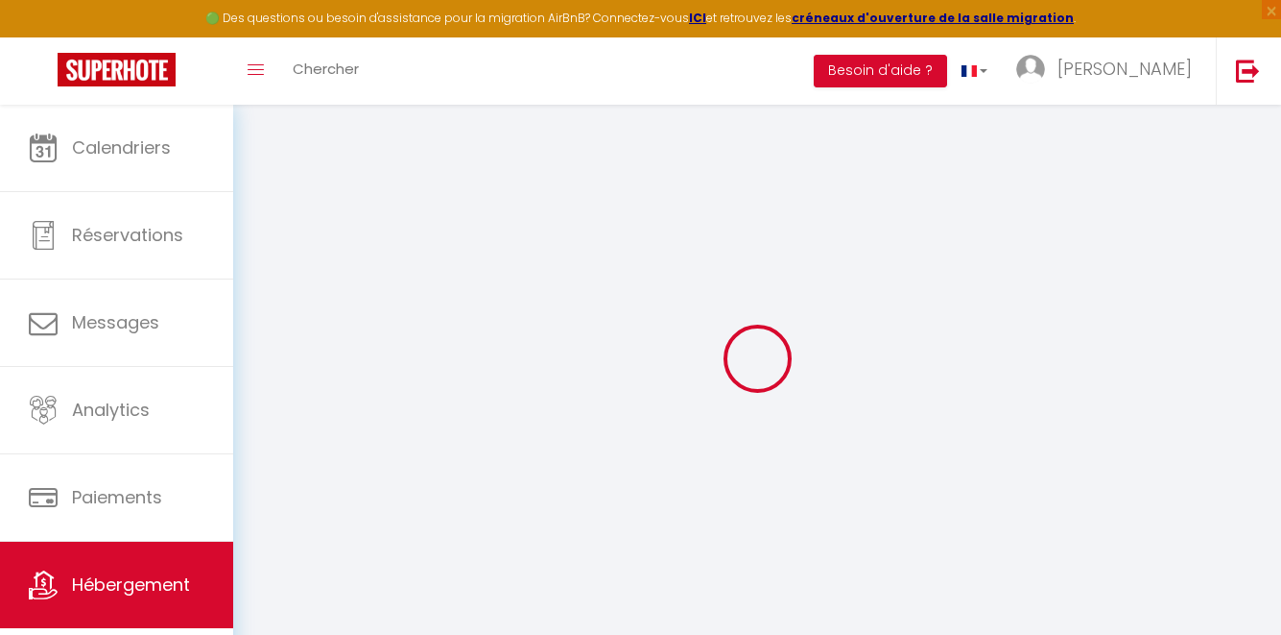
checkbox input "false"
select select
type input "[PERSON_NAME]"
select select "6"
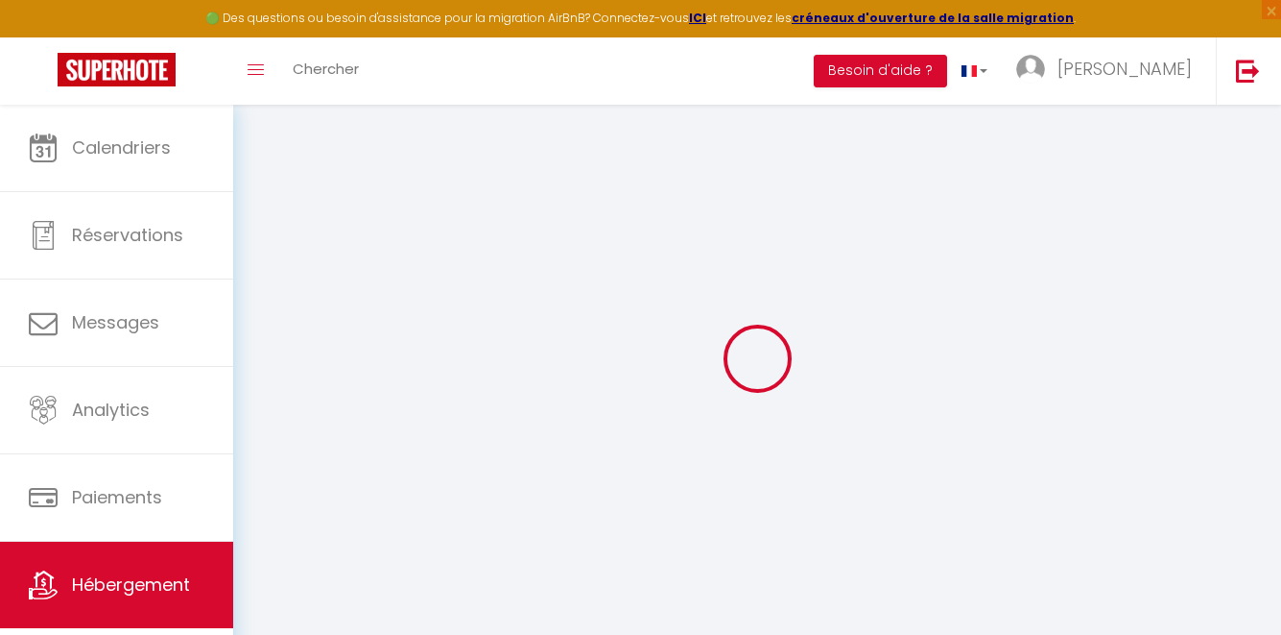
select select "3"
select select "2"
type input "135"
type input "185"
select select
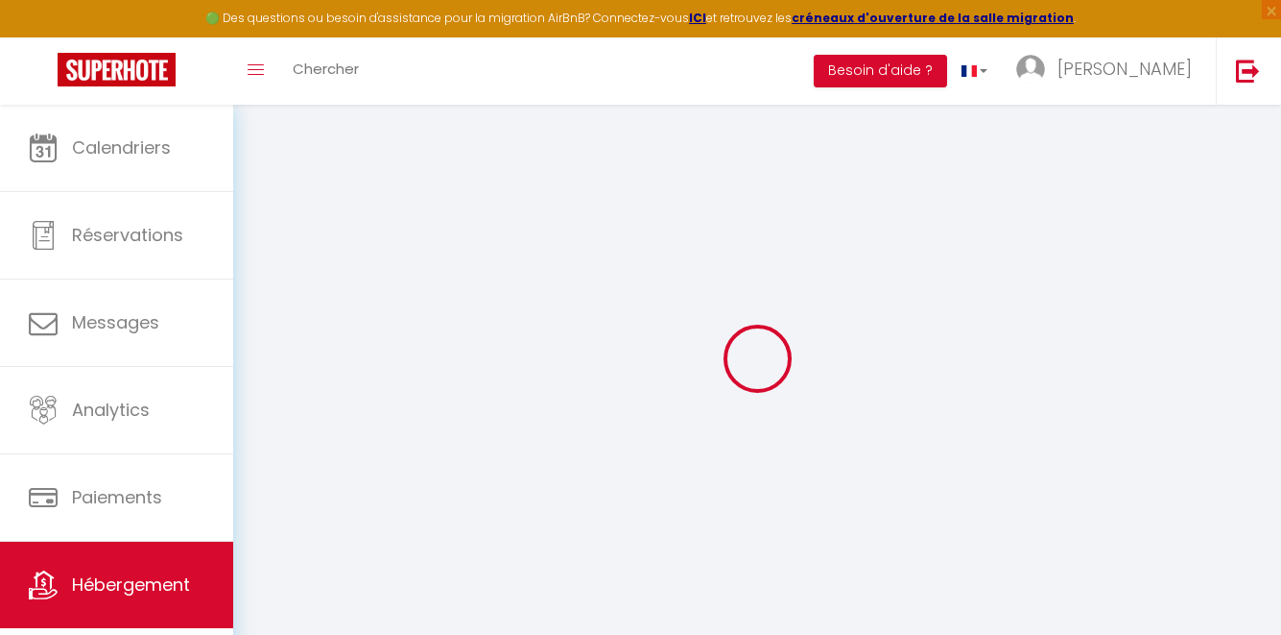
select select
type input "[STREET_ADDRESS][PERSON_NAME]"
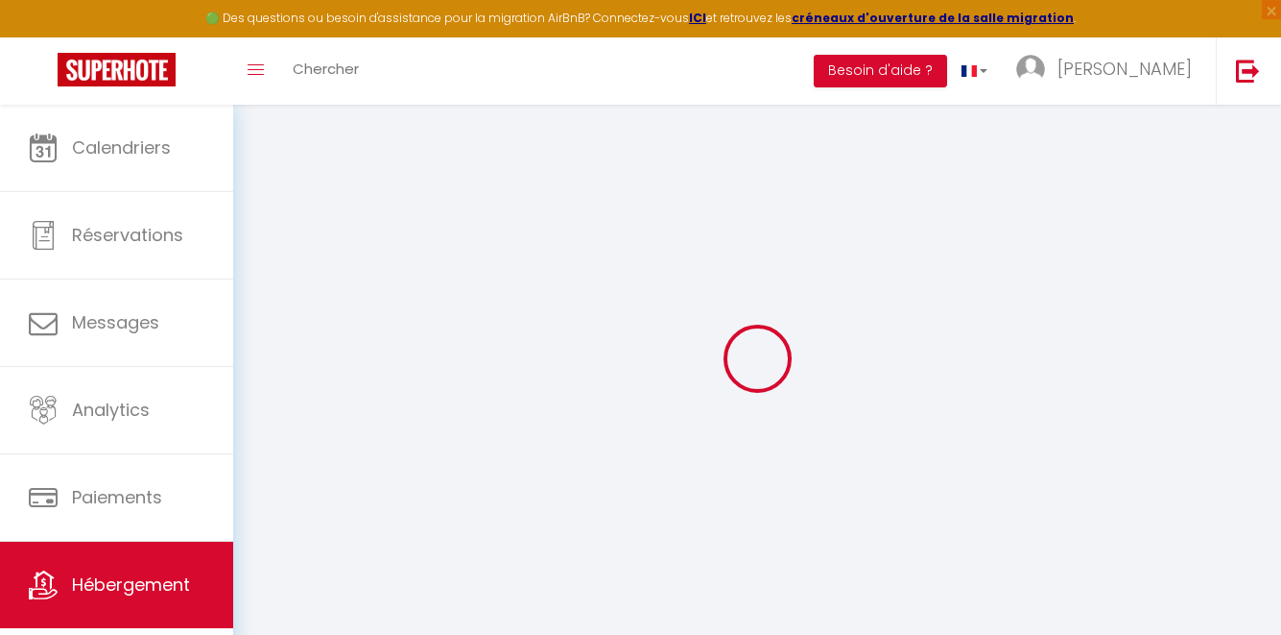
type input "56000"
type input "Vannes"
type input "[EMAIL_ADDRESS][DOMAIN_NAME]"
select select
checkbox input "false"
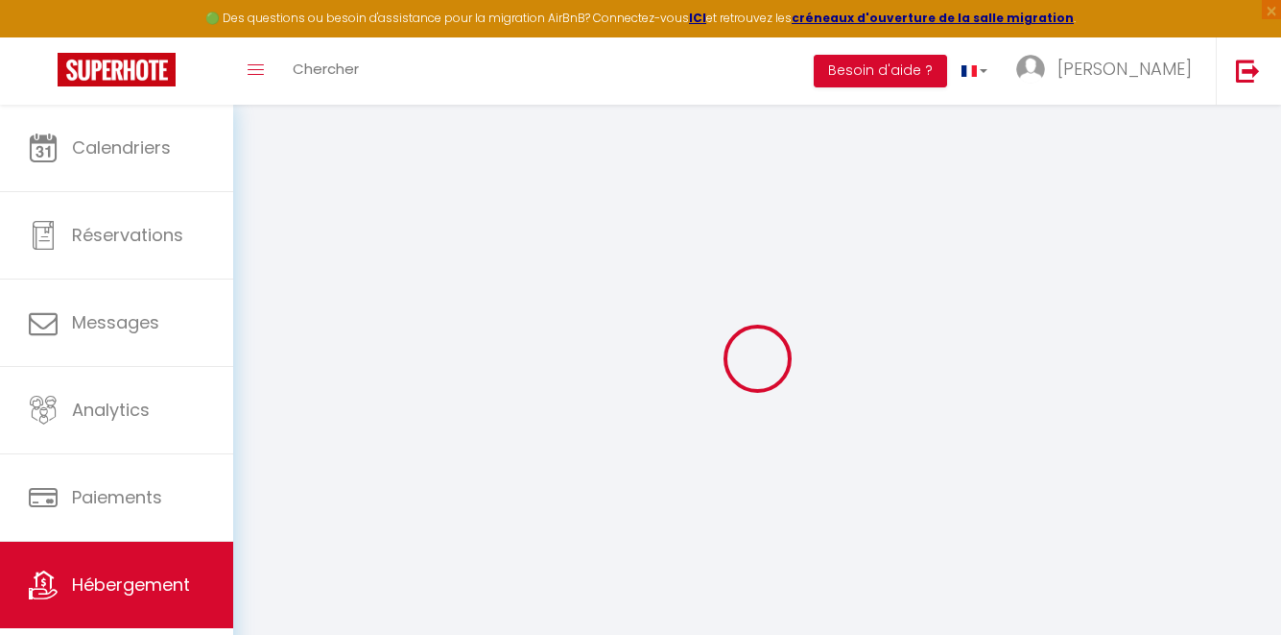
checkbox input "false"
type input "0"
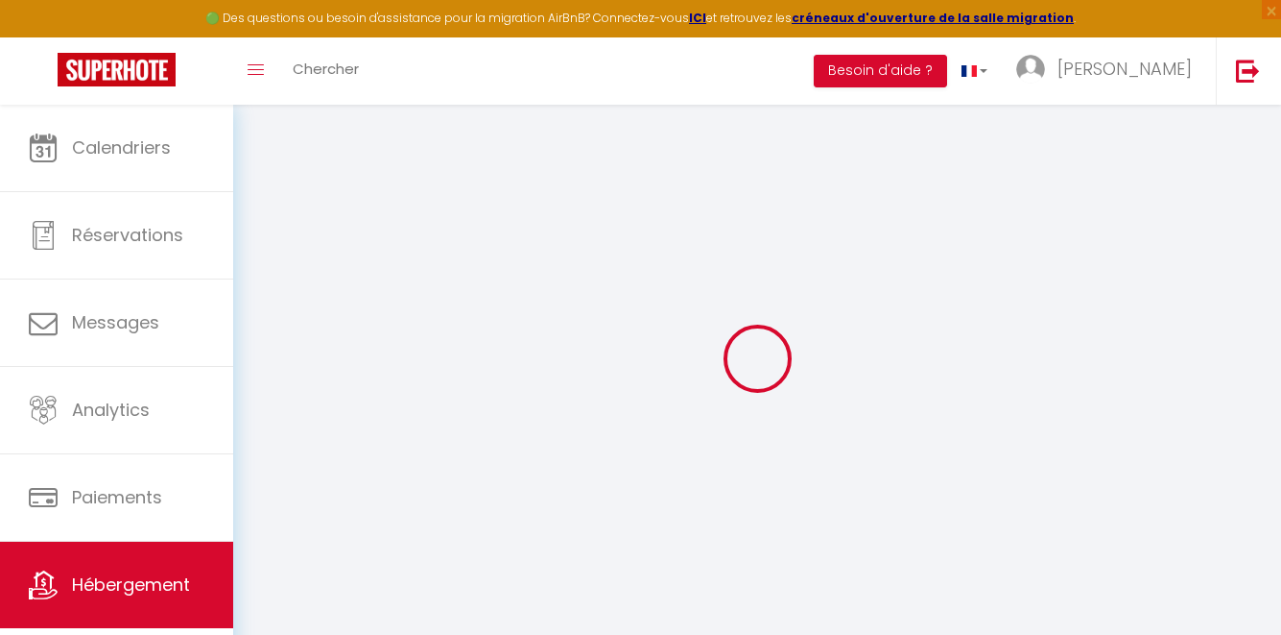
type input "0"
select select
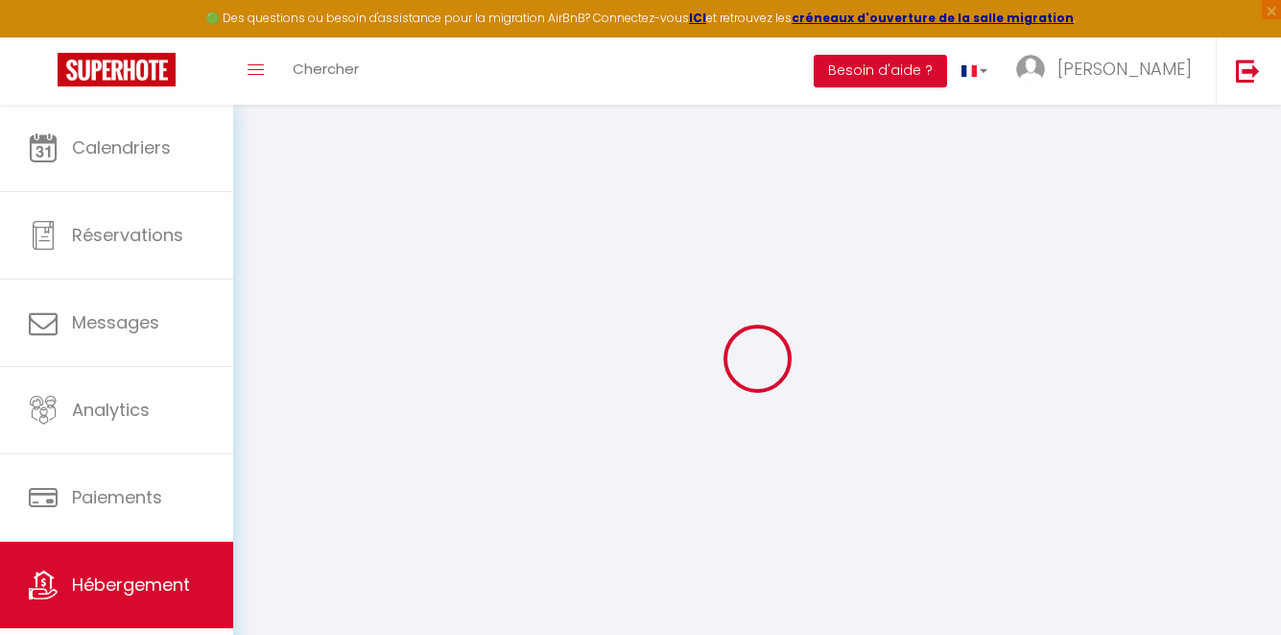
select select
checkbox input "false"
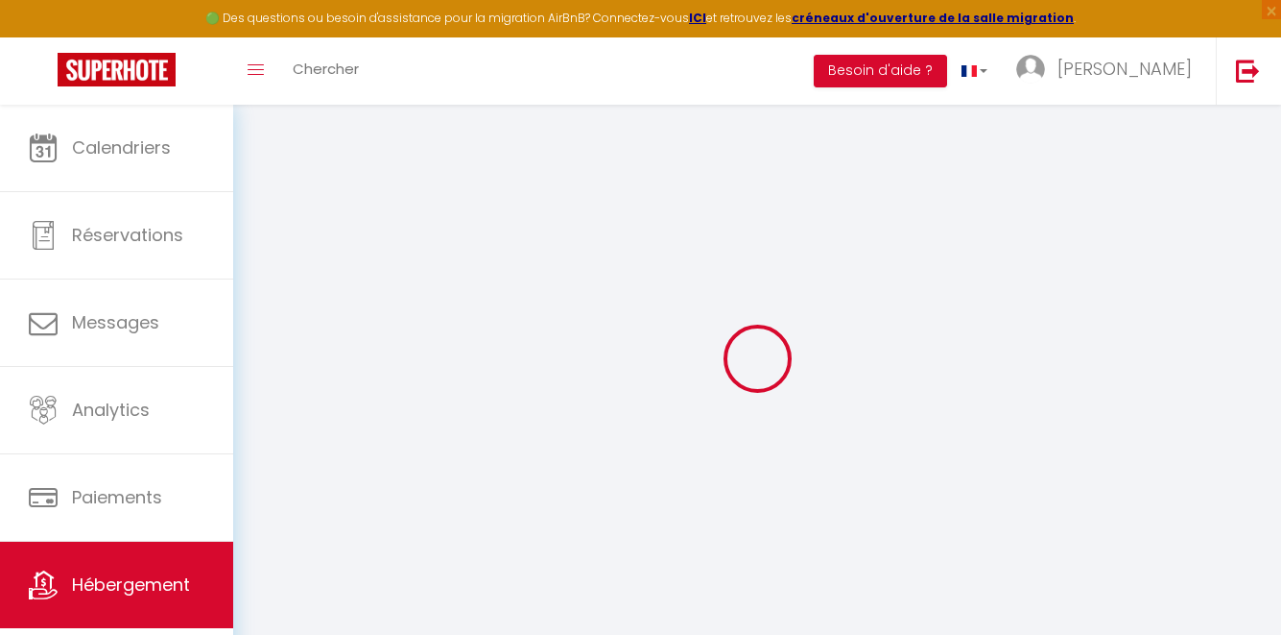
checkbox input "false"
select select
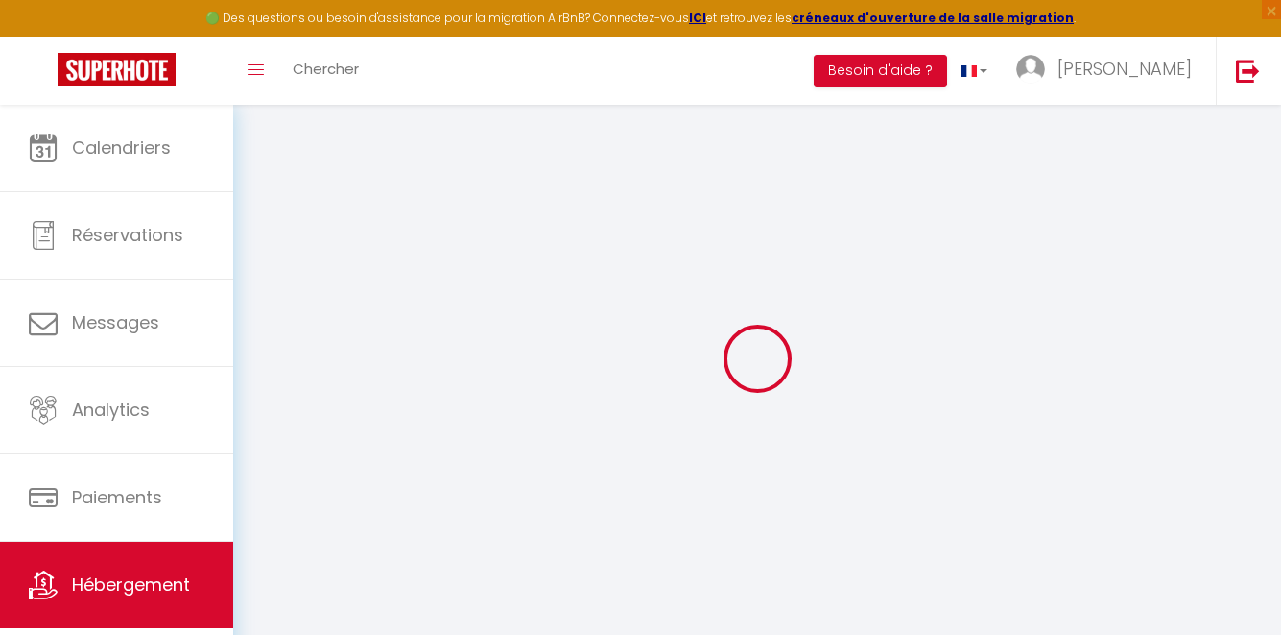
select select
checkbox input "false"
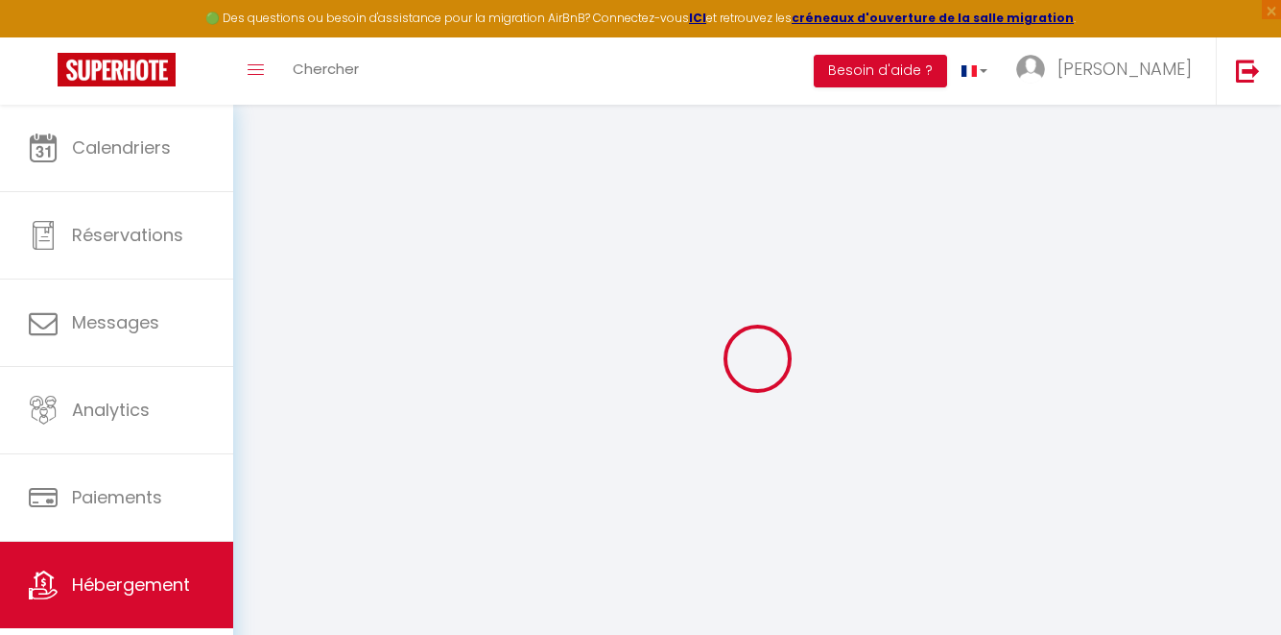
checkbox input "false"
select select "+ 22 %"
select select "+ 2 %"
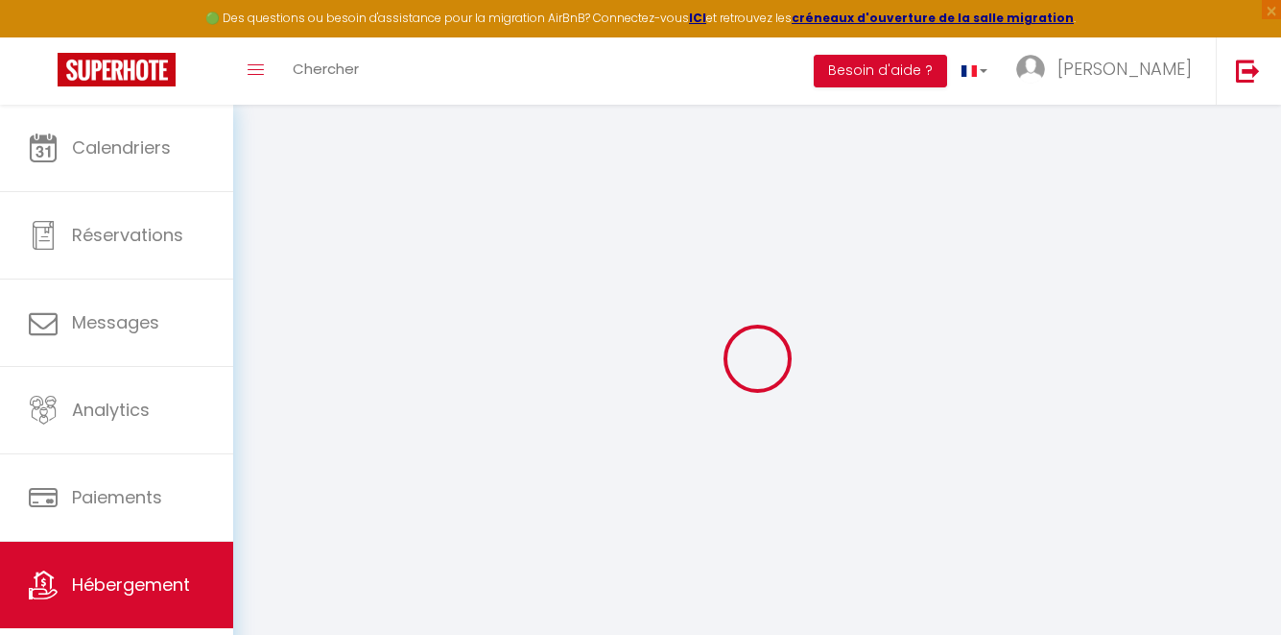
select select
checkbox input "false"
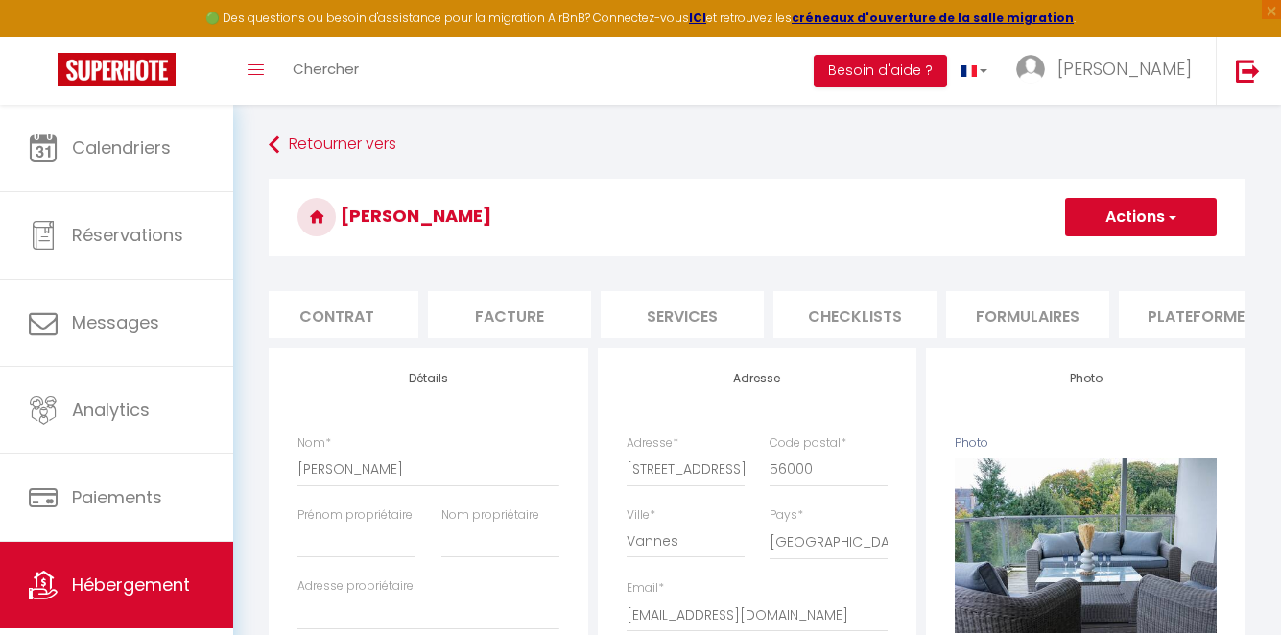
scroll to position [0, 193]
select select
checkbox input "false"
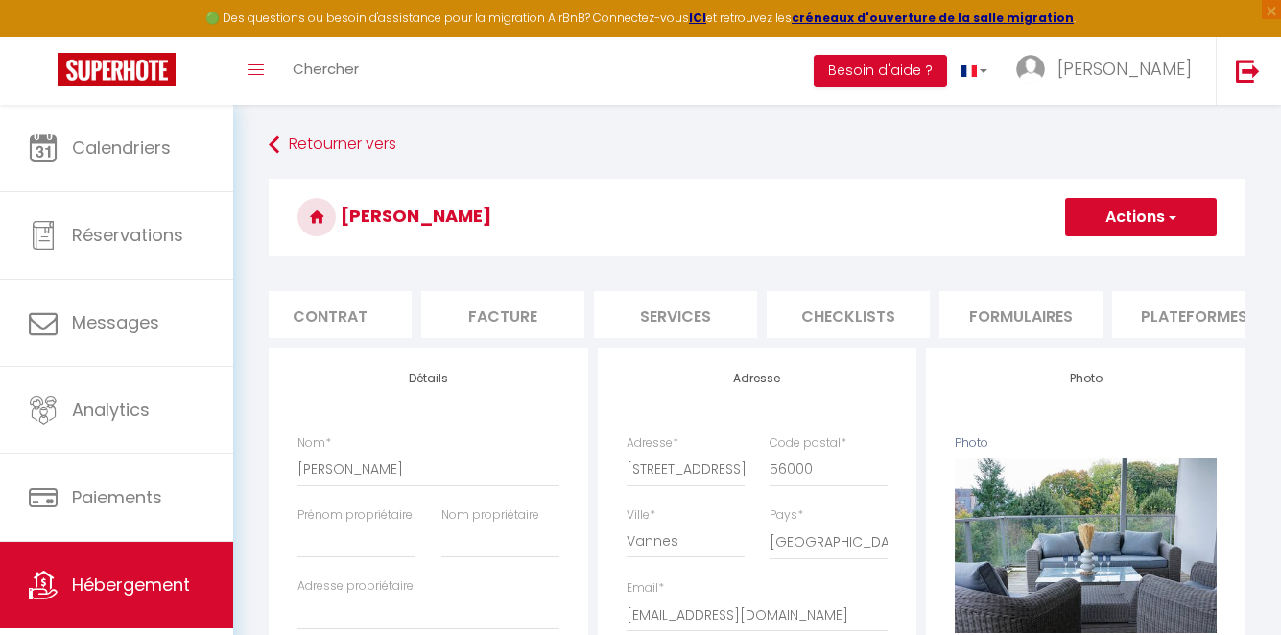
checkbox input "false"
select select "365"
select select "EUR"
select select
select select "18239-1274658140825379404"
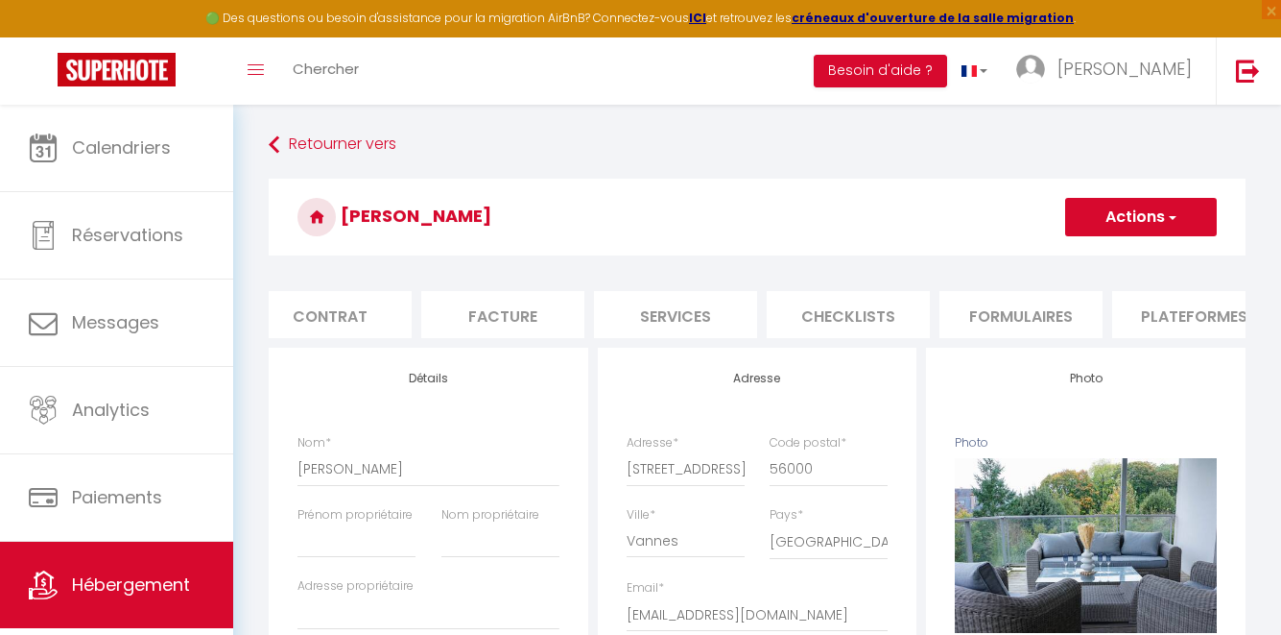
click at [1168, 323] on li "Plateformes" at bounding box center [1194, 314] width 163 height 47
select select
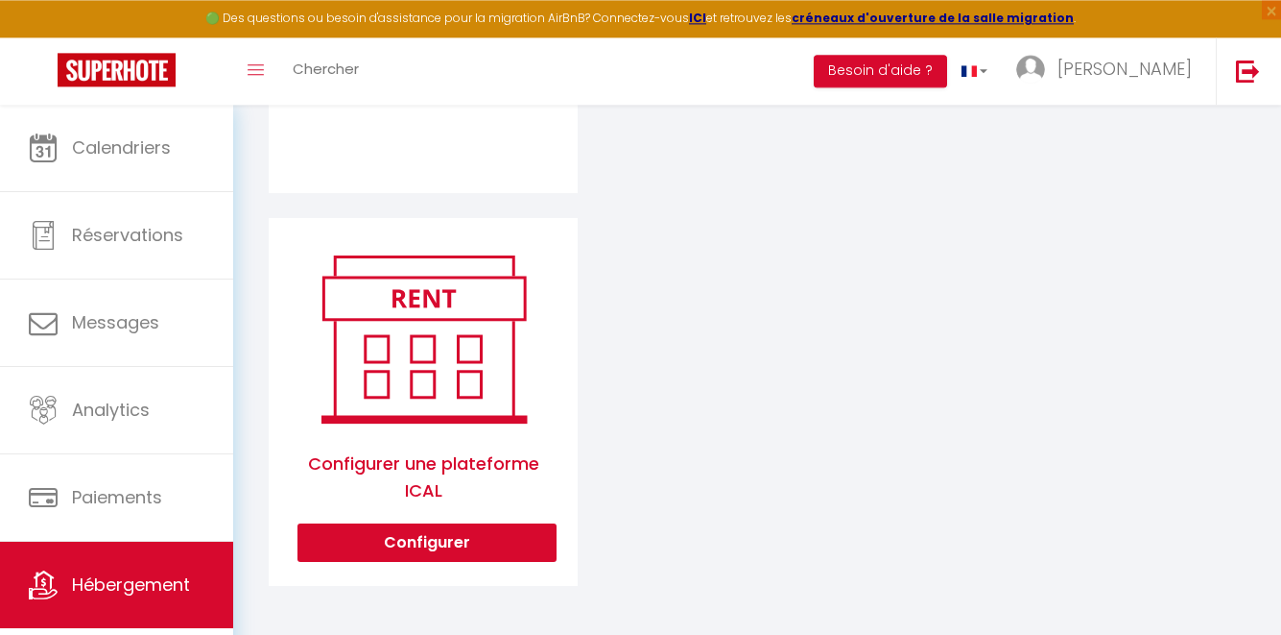
scroll to position [943, 0]
click at [404, 542] on button "Configurer" at bounding box center [427, 542] width 259 height 38
select select "1"
select select
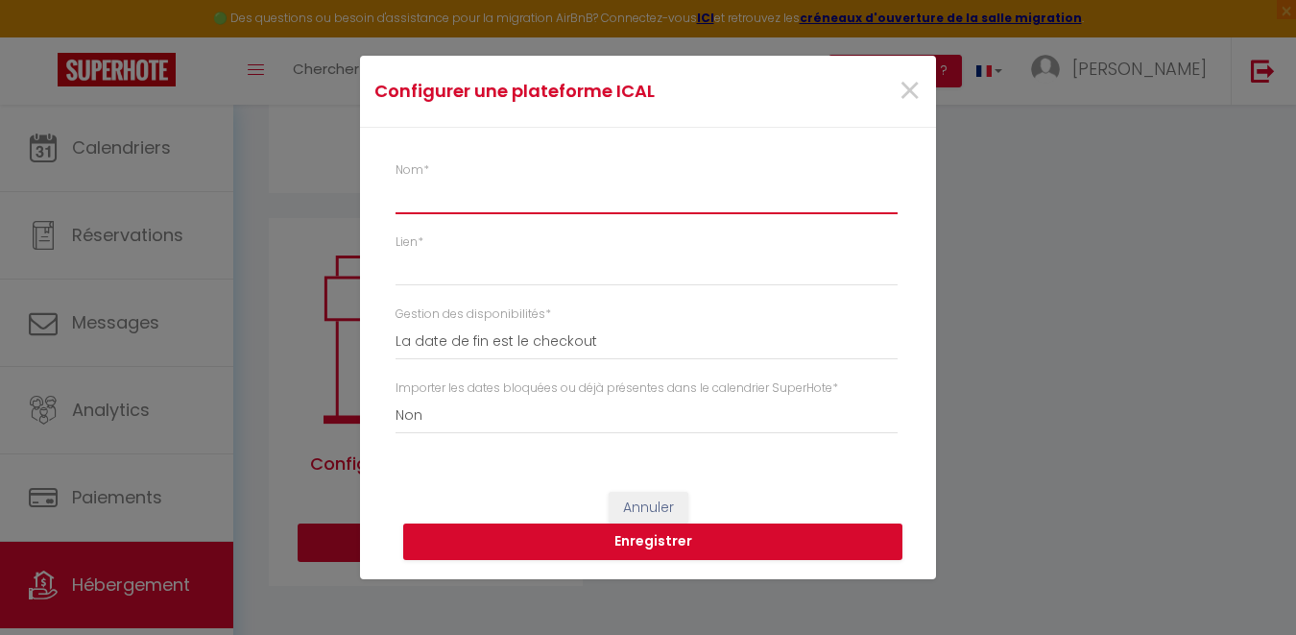
click at [509, 193] on input "Nom *" at bounding box center [646, 197] width 502 height 35
type input "a"
select select
type input "ab"
select select
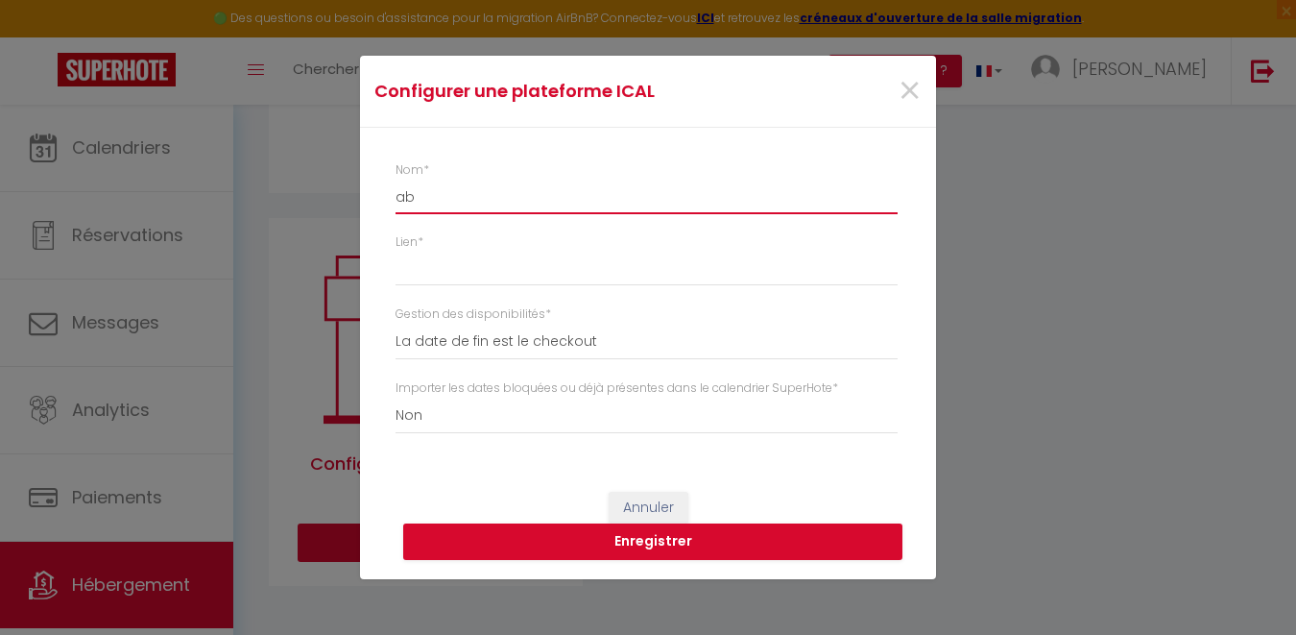
type input "abr"
select select
type input "abri"
select select
type input "abrit"
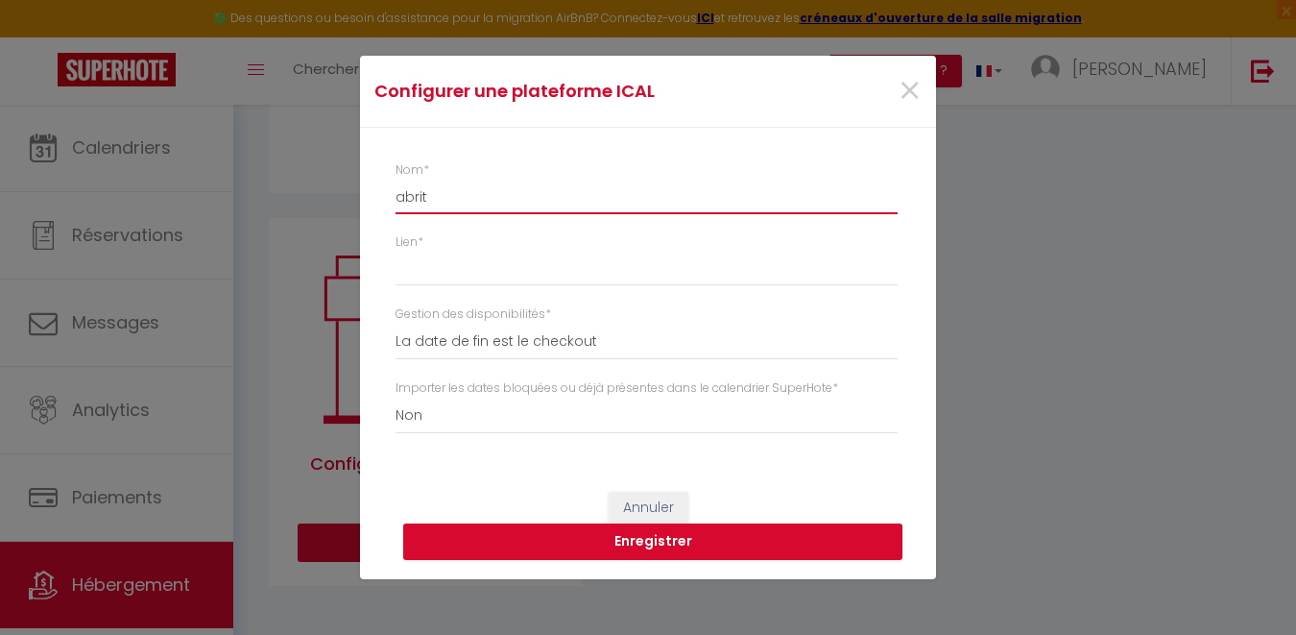
select select
type input "abrite"
select select
type input "abritel"
select select
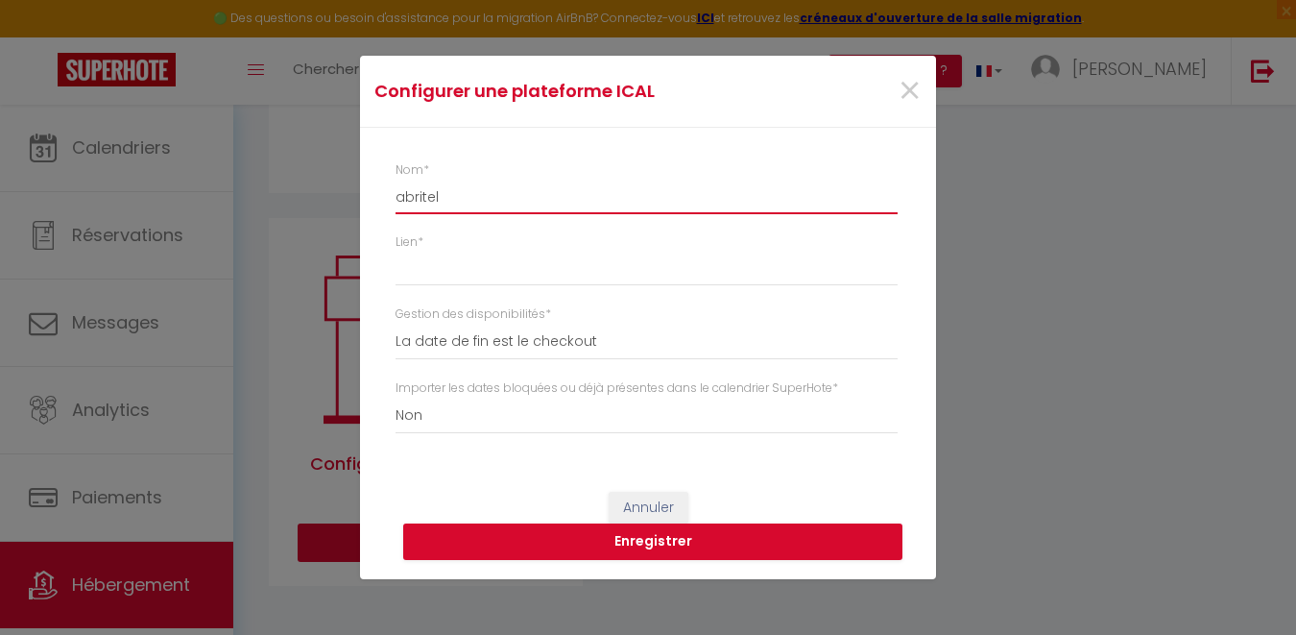
type input "abritel"
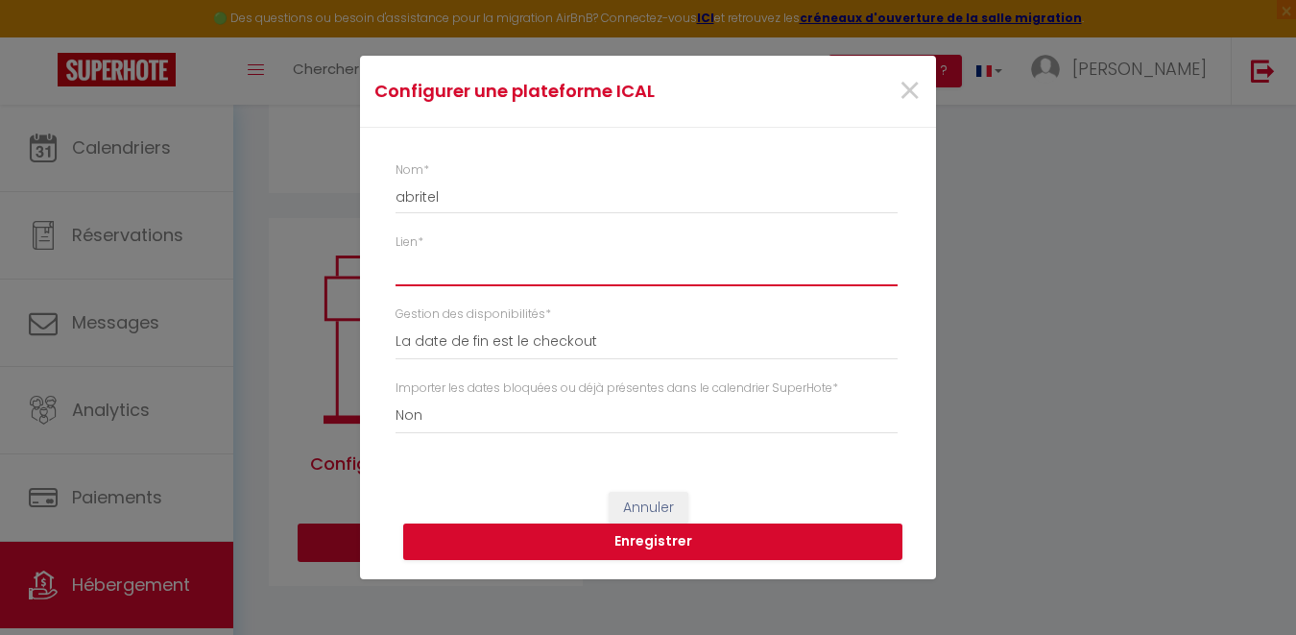
click at [435, 253] on input "Lien *" at bounding box center [646, 268] width 502 height 35
paste input "[URL][DOMAIN_NAME]"
type input "[URL][DOMAIN_NAME]"
select select
type input "[URL][DOMAIN_NAME]"
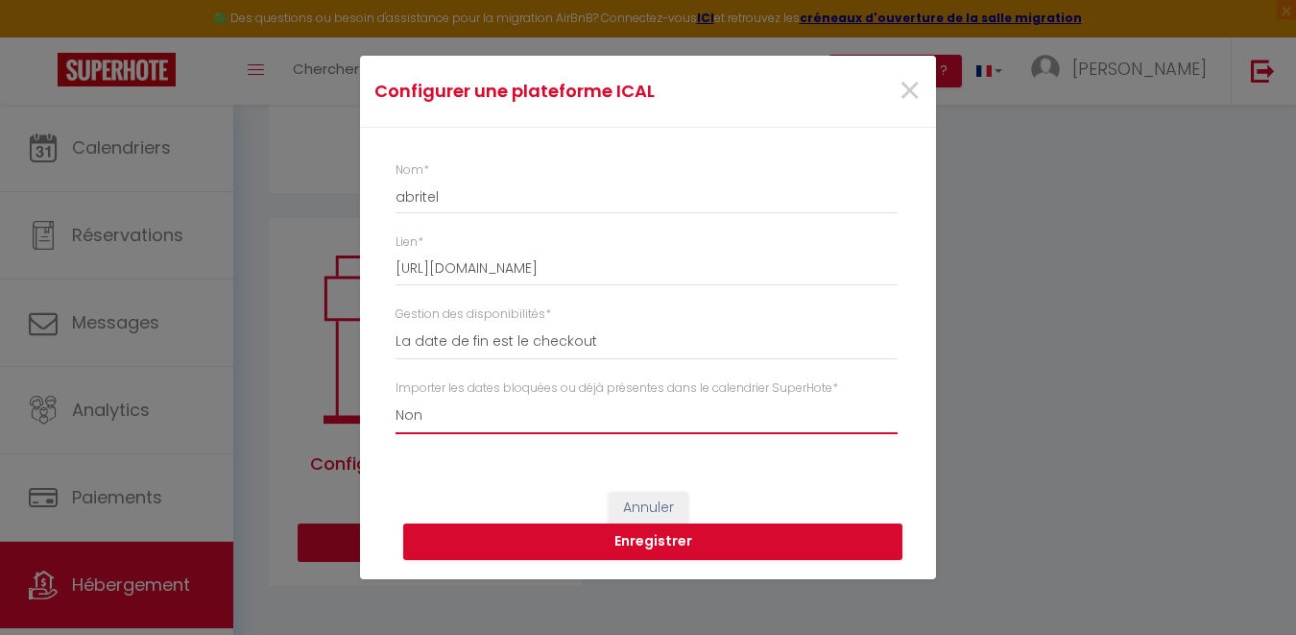
select select "true"
click option "Oui" at bounding box center [0, 0] width 0 height 0
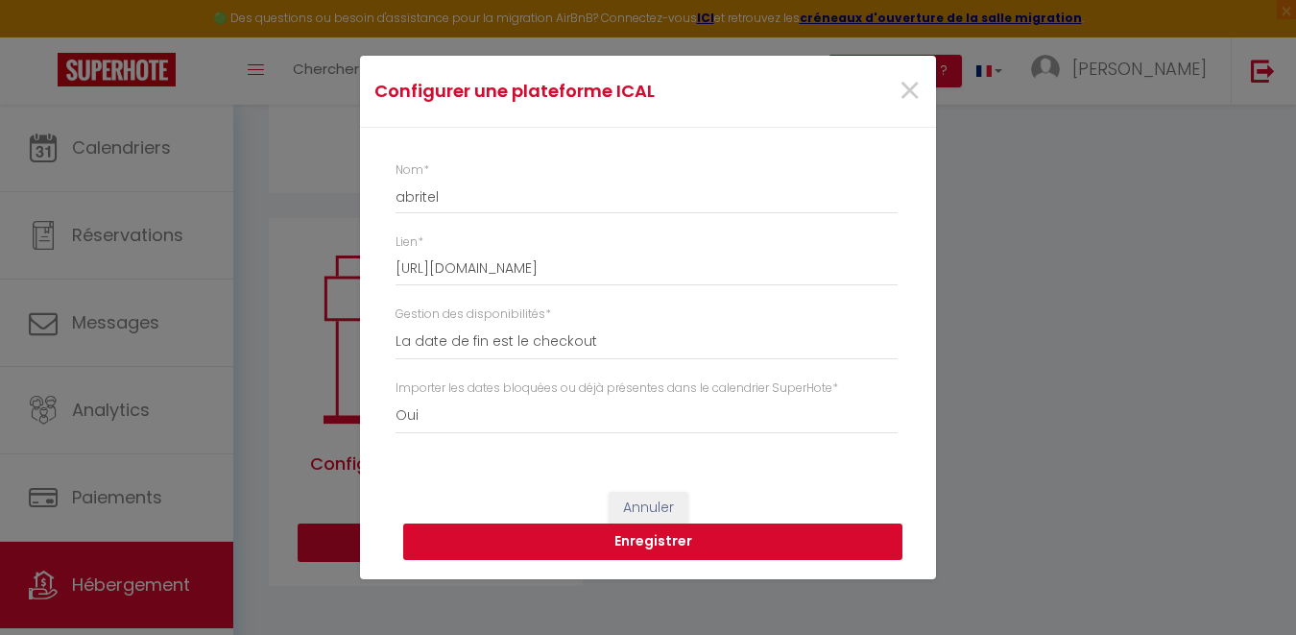
click at [511, 538] on button "Enregistrer" at bounding box center [652, 541] width 499 height 36
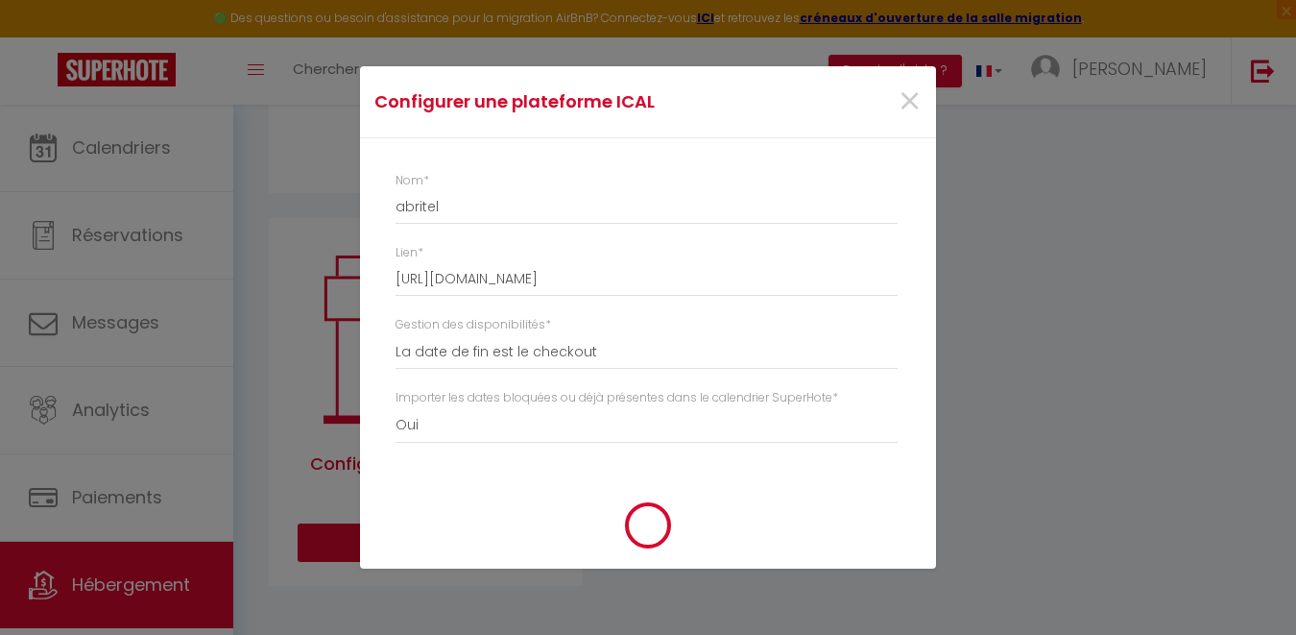
select select
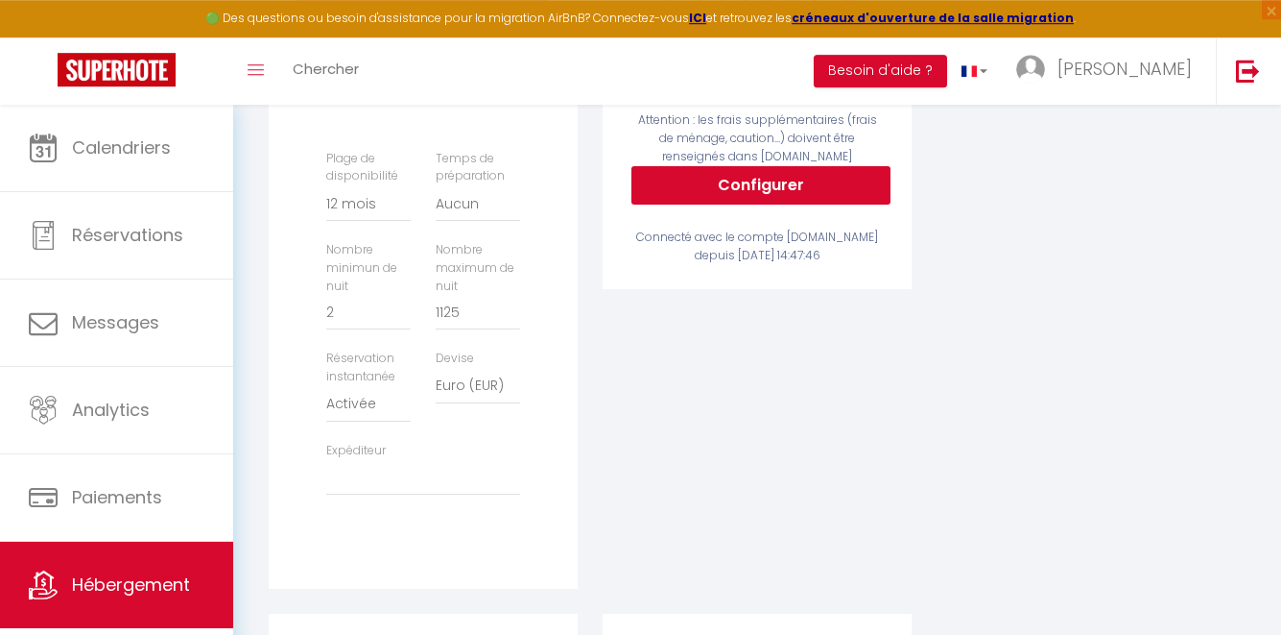
scroll to position [513, 0]
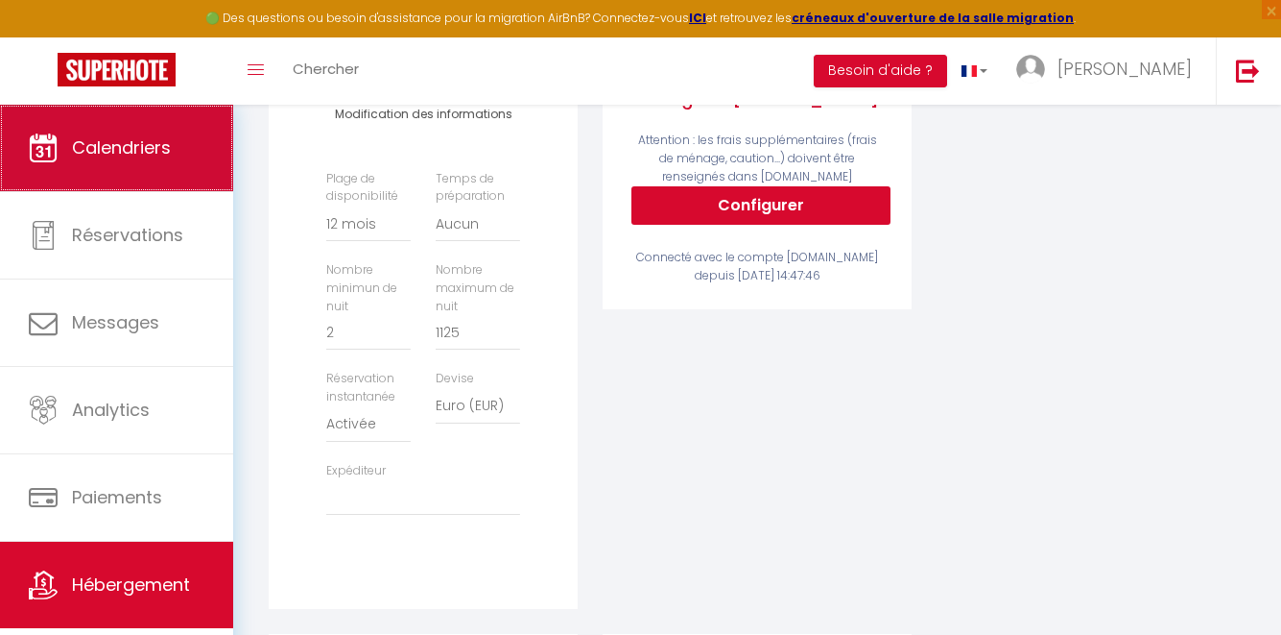
click at [129, 124] on link "Calendriers" at bounding box center [116, 148] width 233 height 86
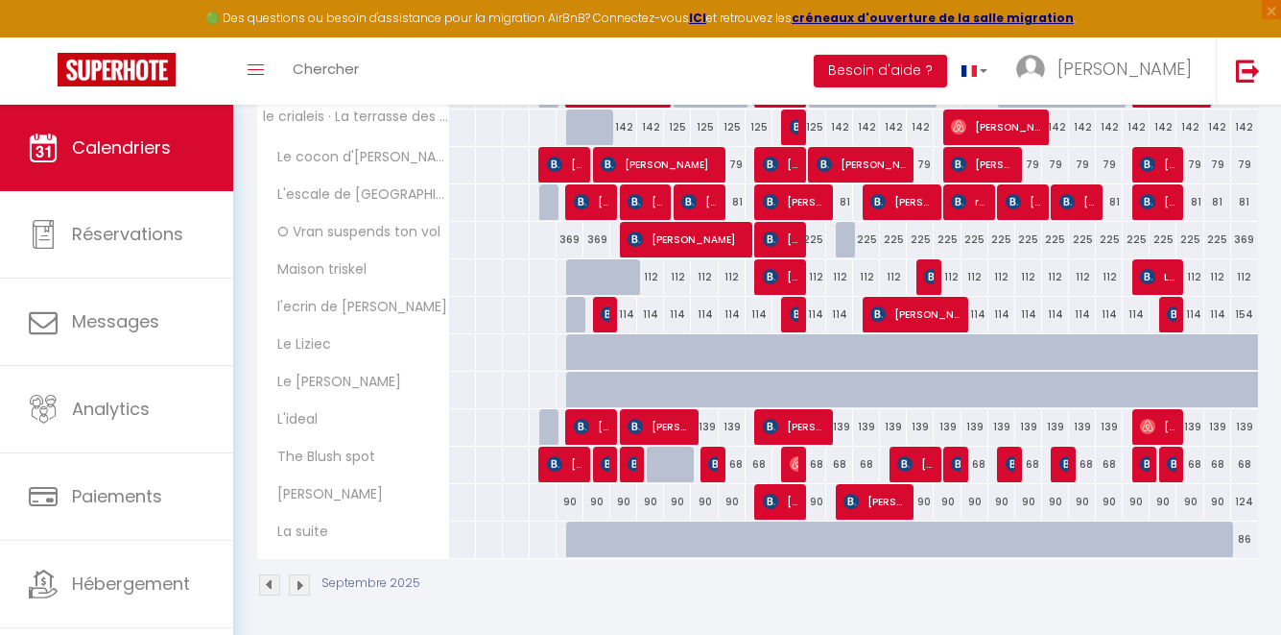
scroll to position [443, 0]
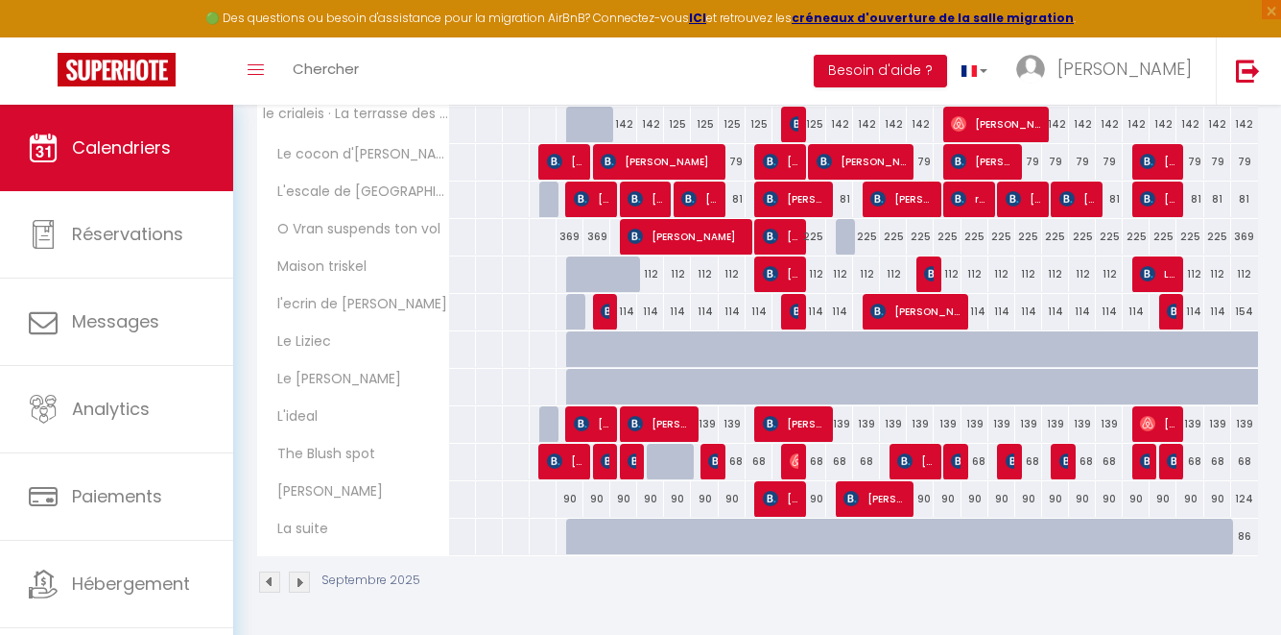
click at [299, 576] on img at bounding box center [299, 581] width 21 height 21
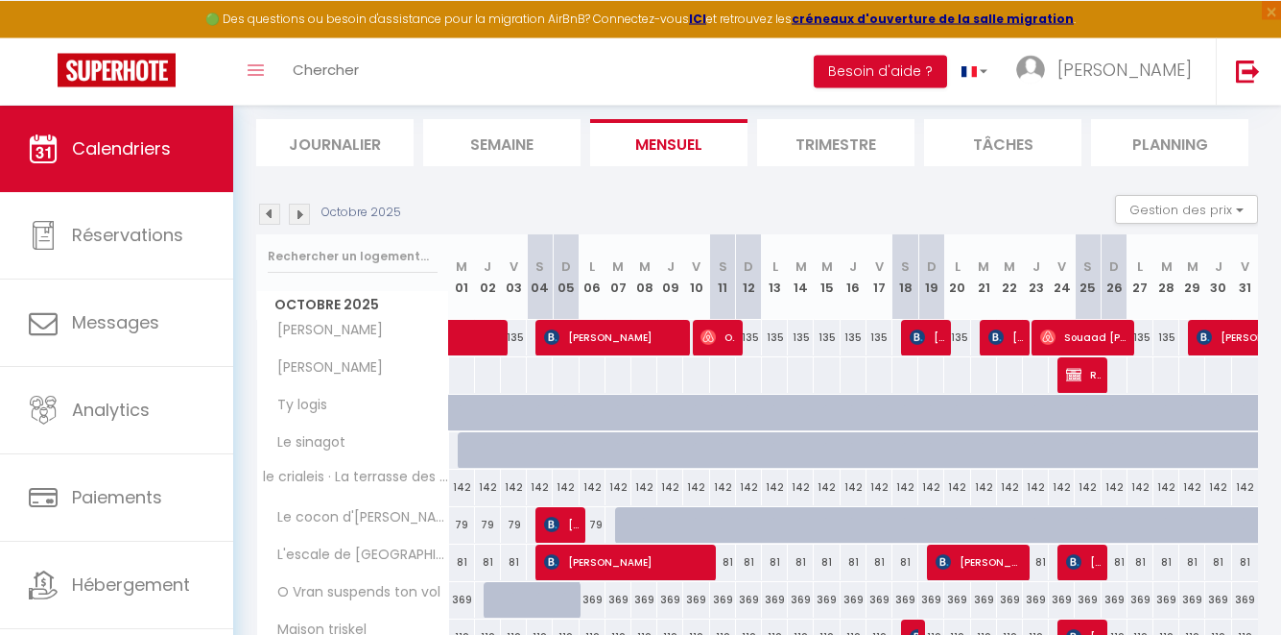
scroll to position [120, 0]
